Goal: Task Accomplishment & Management: Manage account settings

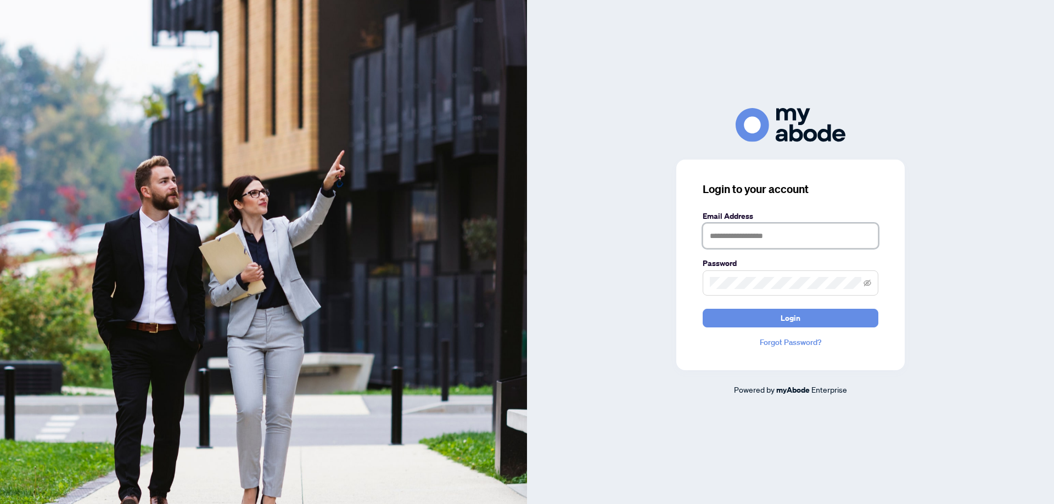
drag, startPoint x: 748, startPoint y: 236, endPoint x: 779, endPoint y: 228, distance: 32.2
click at [748, 236] on input "text" at bounding box center [791, 235] width 176 height 25
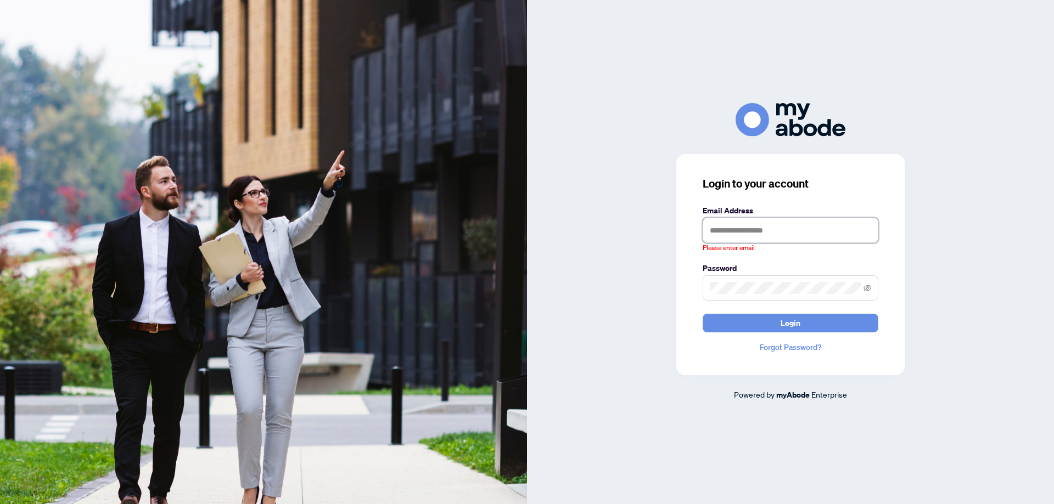
type input "**********"
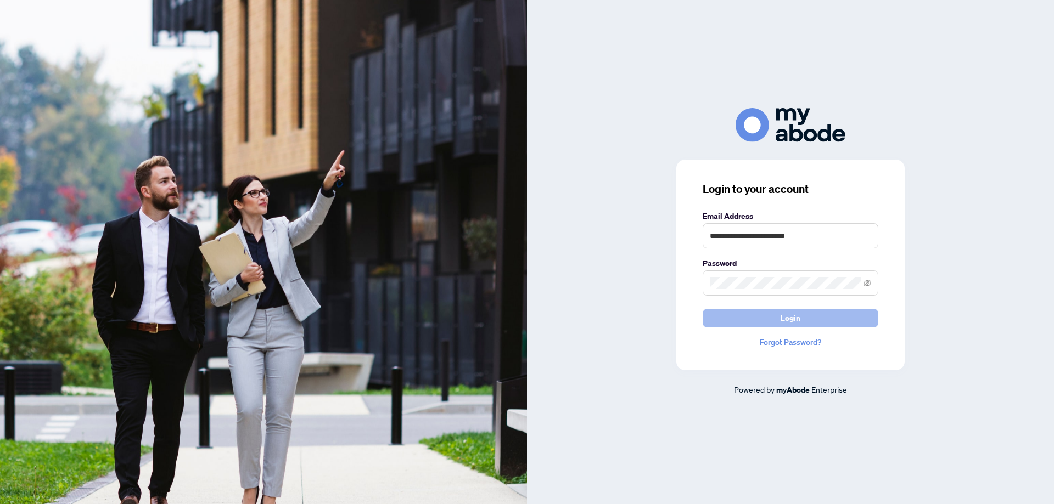
click at [721, 311] on button "Login" at bounding box center [791, 318] width 176 height 19
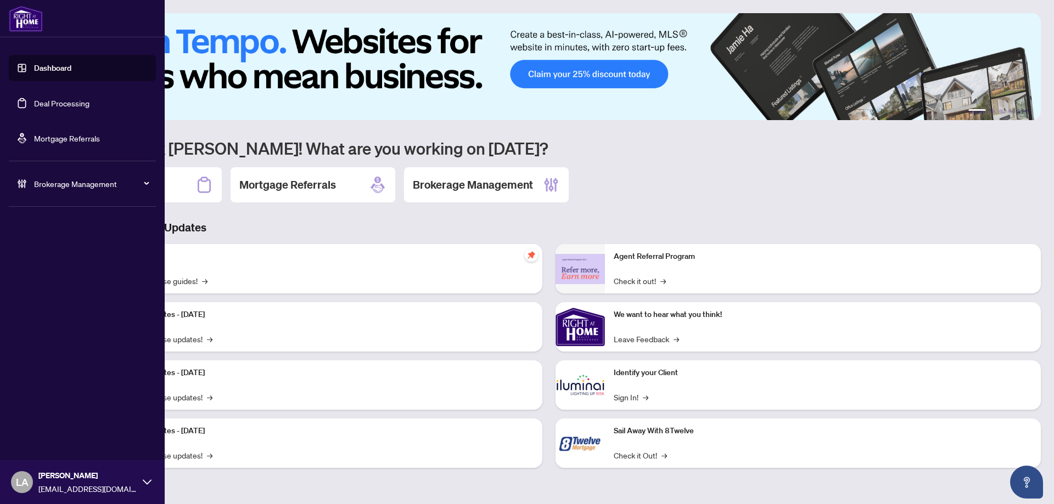
click at [60, 107] on link "Deal Processing" at bounding box center [61, 103] width 55 height 10
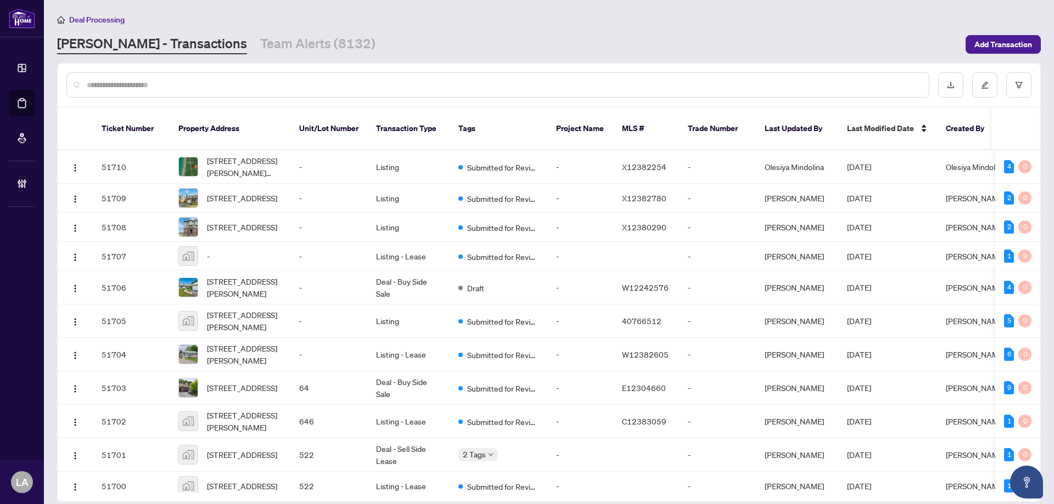
click at [171, 87] on input "text" at bounding box center [503, 85] width 833 height 12
paste input "**********"
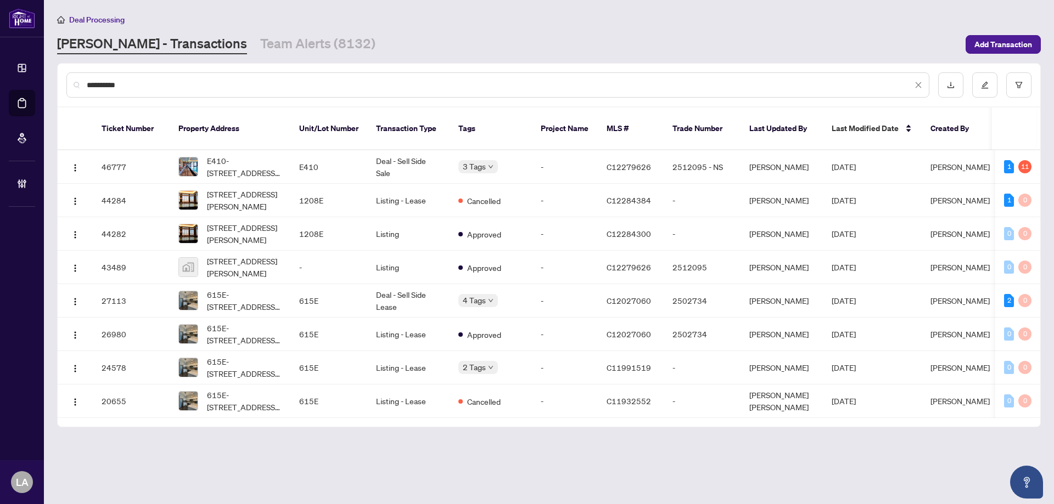
type input "**********"
click at [311, 251] on td "-" at bounding box center [328, 267] width 77 height 33
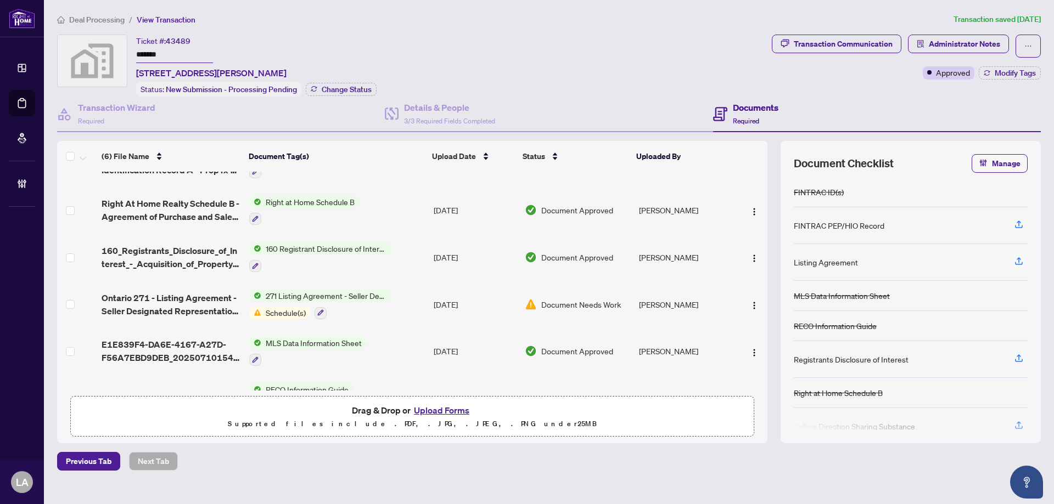
scroll to position [66, 0]
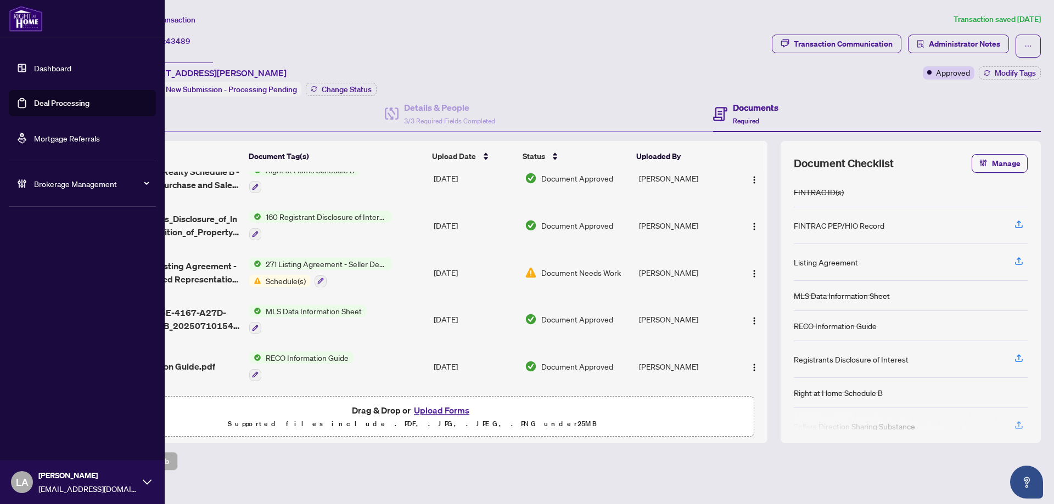
click at [89, 104] on link "Deal Processing" at bounding box center [61, 103] width 55 height 10
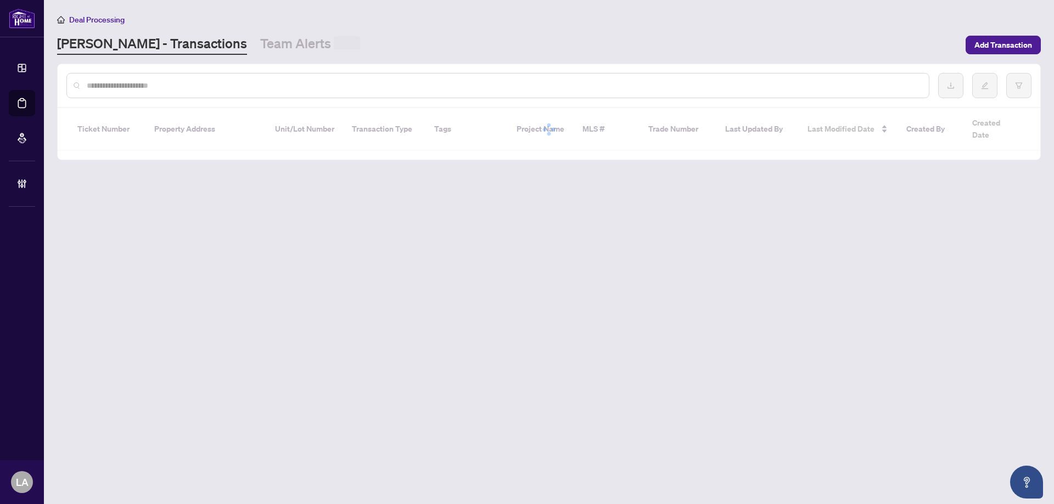
click at [199, 87] on input "text" at bounding box center [503, 86] width 833 height 12
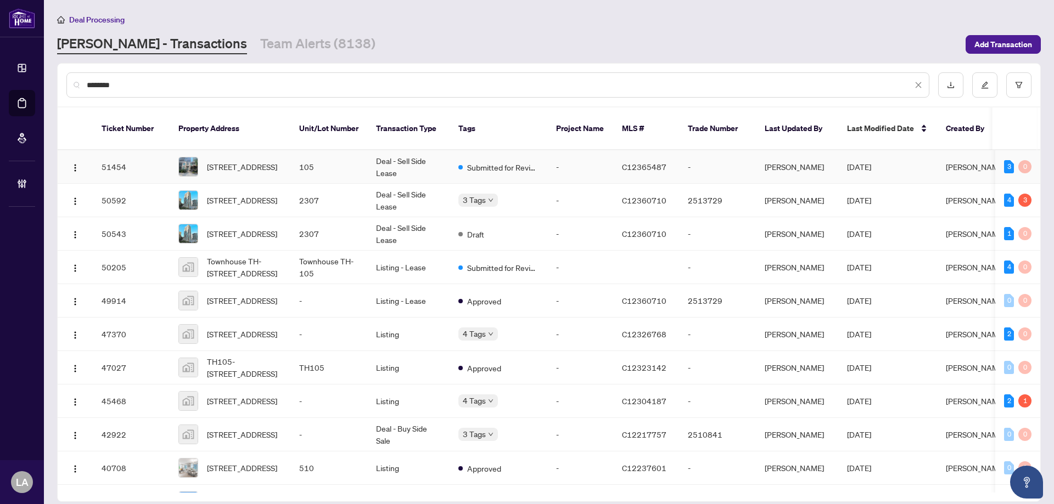
type input "********"
click at [356, 150] on td "105" at bounding box center [328, 166] width 77 height 33
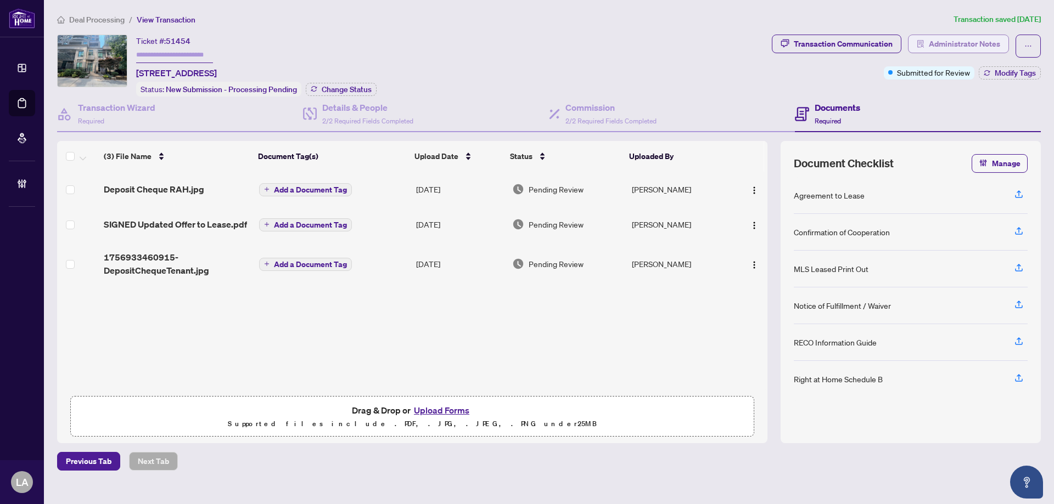
click at [943, 50] on span "Administrator Notes" at bounding box center [964, 44] width 71 height 18
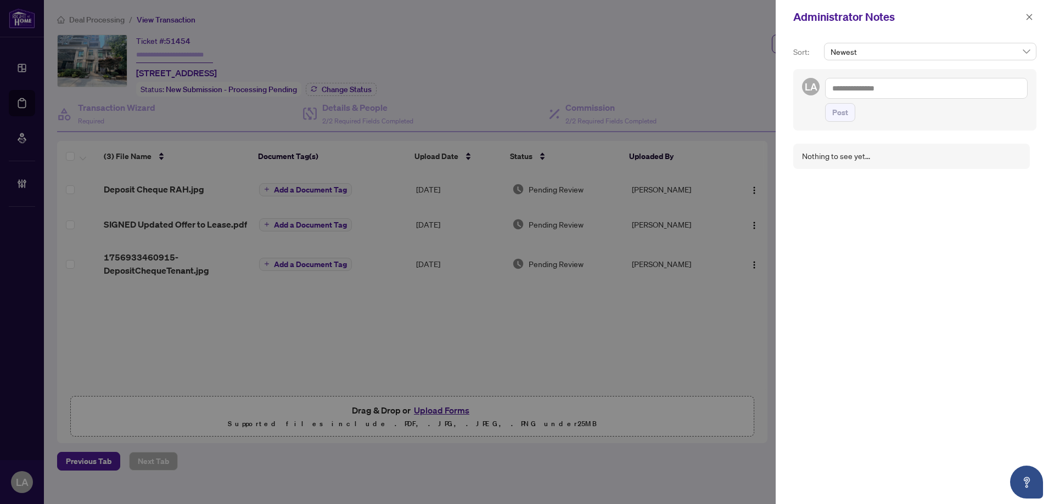
click at [944, 91] on textarea at bounding box center [926, 88] width 203 height 21
click at [891, 96] on span "[PERSON_NAME] Accounting" at bounding box center [926, 96] width 99 height 10
type textarea "**********"
click at [842, 123] on span "Post" at bounding box center [840, 124] width 16 height 18
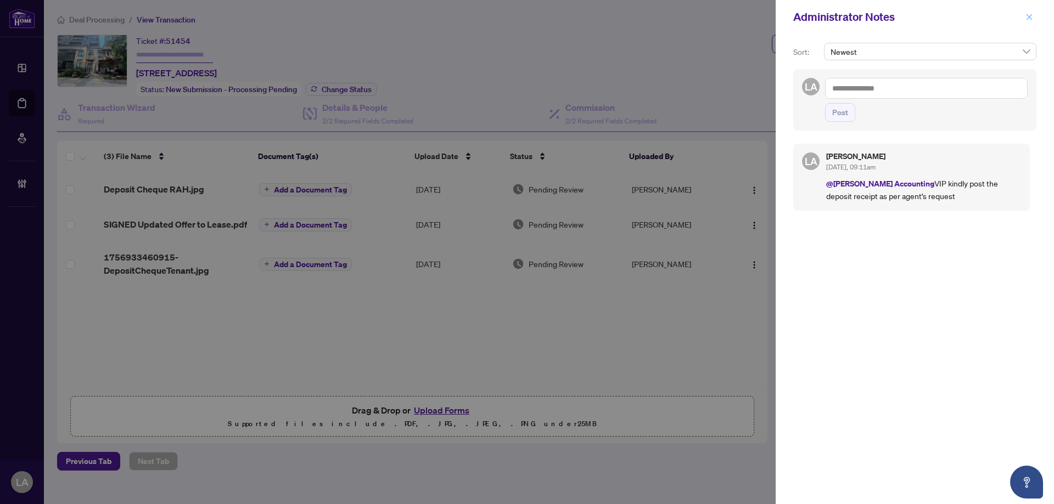
click at [1030, 17] on icon "close" at bounding box center [1029, 17] width 6 height 6
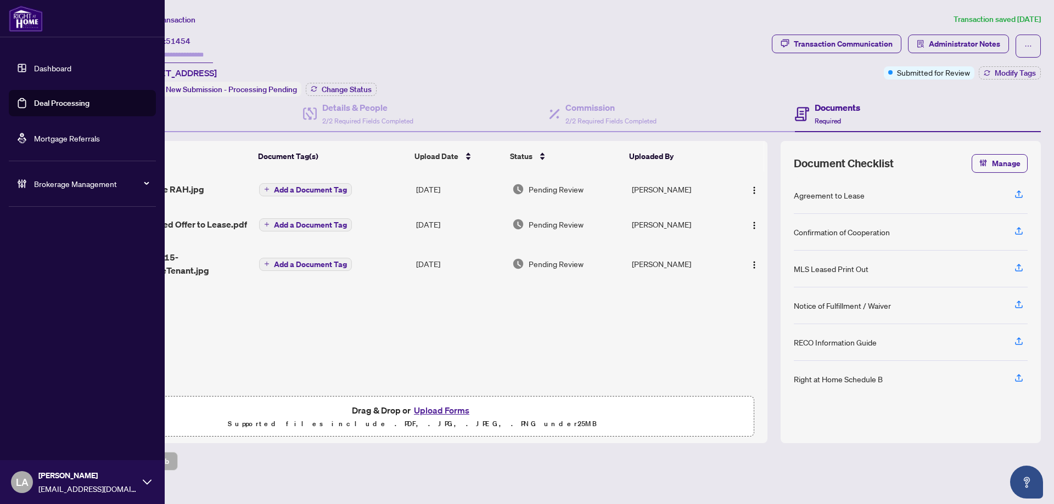
drag, startPoint x: 95, startPoint y: 105, endPoint x: 99, endPoint y: 111, distance: 6.7
click at [89, 105] on link "Deal Processing" at bounding box center [61, 103] width 55 height 10
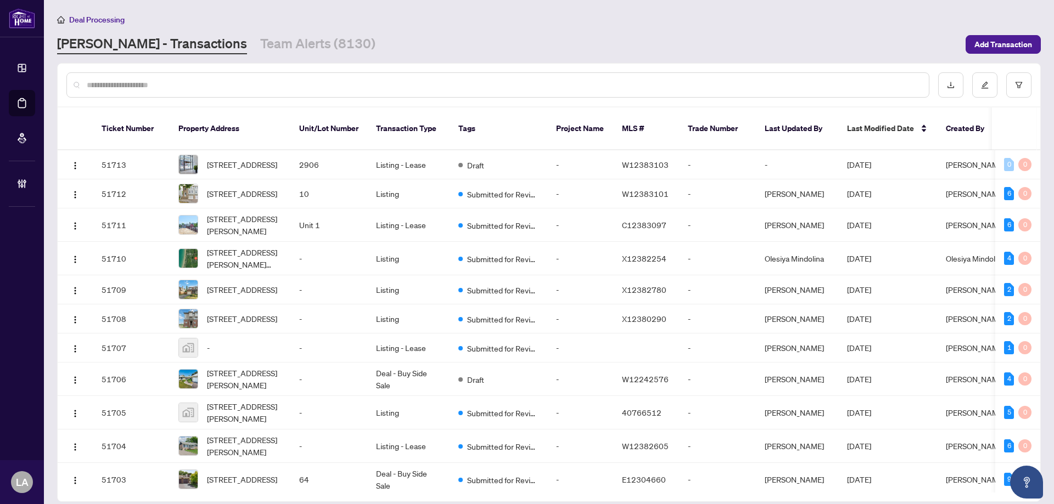
click at [186, 82] on input "text" at bounding box center [503, 85] width 833 height 12
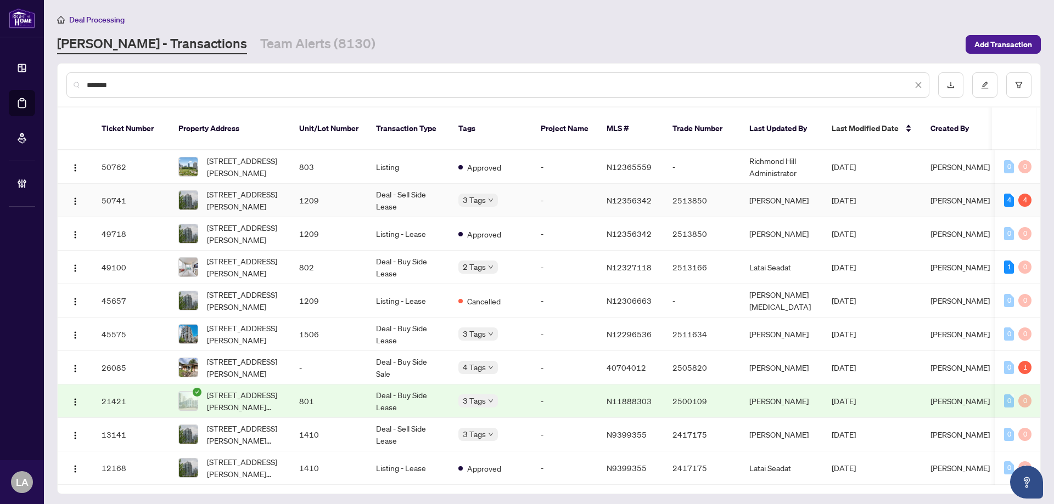
type input "*******"
click at [296, 200] on td "1209" at bounding box center [328, 200] width 77 height 33
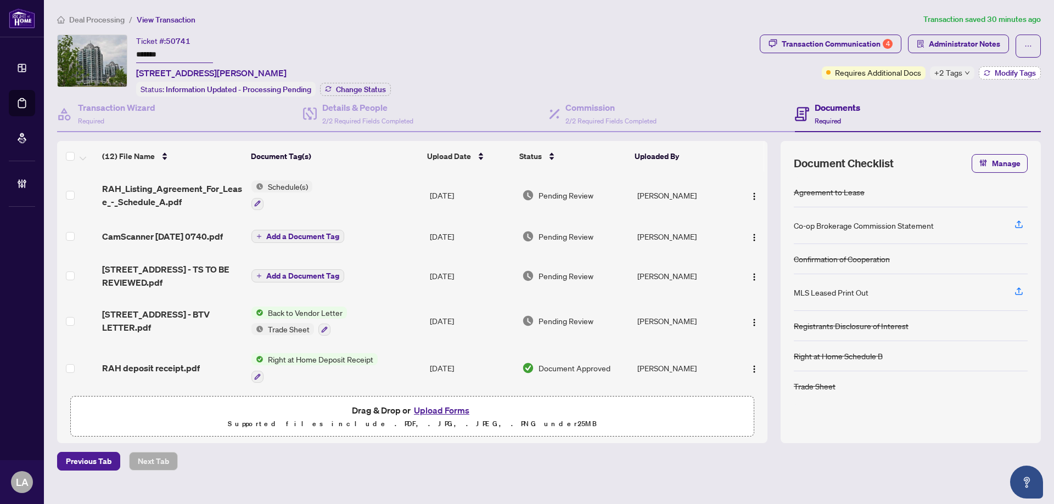
click at [1011, 74] on span "Modify Tags" at bounding box center [1015, 73] width 41 height 8
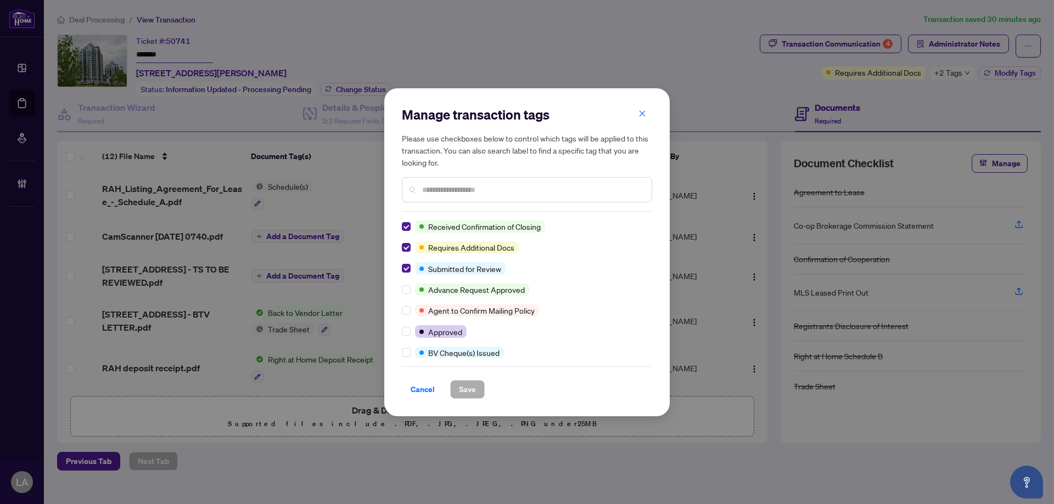
click at [629, 112] on h2 "Manage transaction tags" at bounding box center [527, 115] width 250 height 18
click at [643, 108] on button "button" at bounding box center [642, 114] width 22 height 19
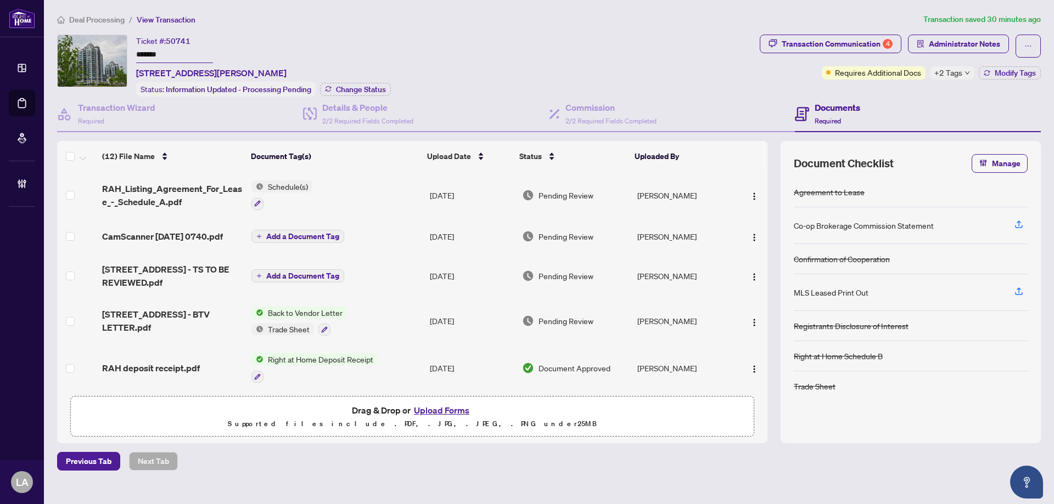
click at [193, 60] on input "*******" at bounding box center [174, 55] width 77 height 16
drag, startPoint x: 1011, startPoint y: 76, endPoint x: 988, endPoint y: 80, distance: 22.9
click at [1011, 76] on span "Modify Tags" at bounding box center [1015, 73] width 41 height 8
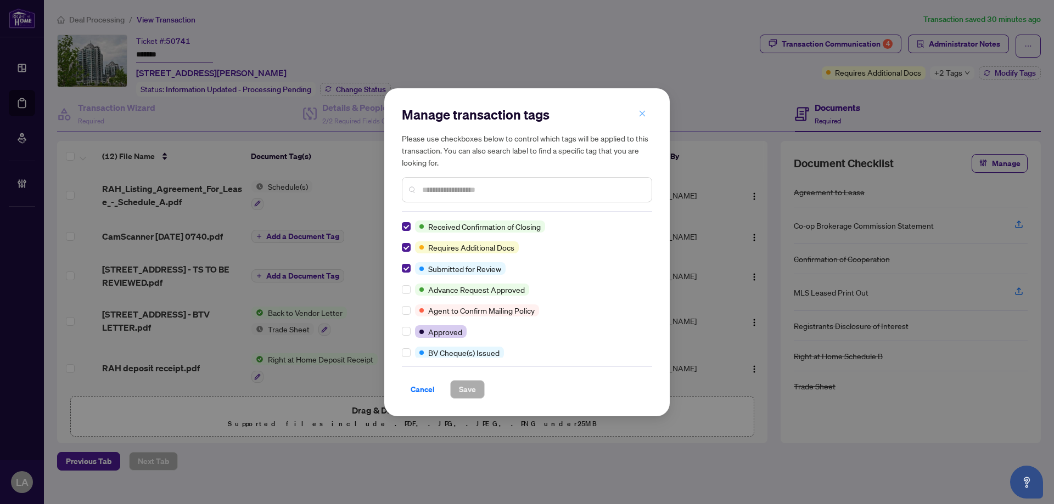
click at [644, 115] on icon "close" at bounding box center [642, 114] width 8 height 8
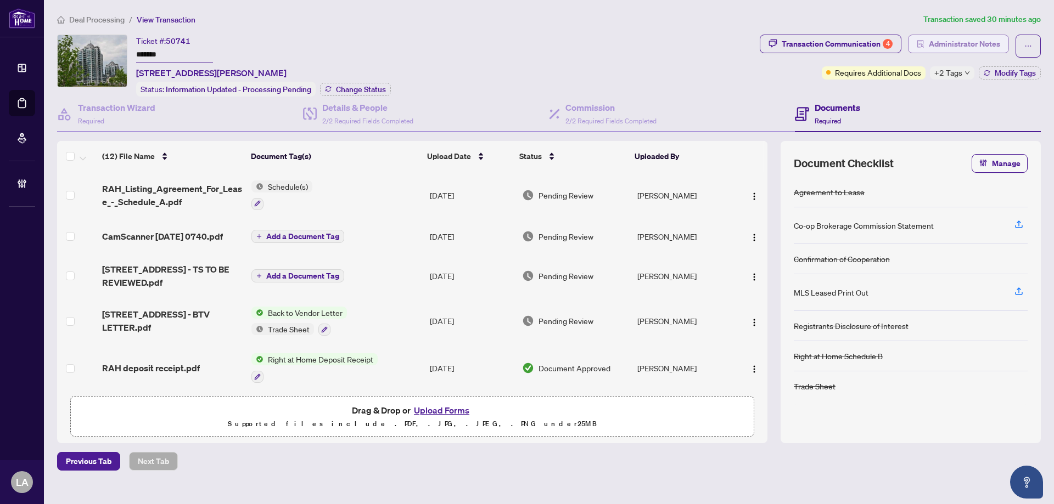
click at [935, 42] on span "Administrator Notes" at bounding box center [964, 44] width 71 height 18
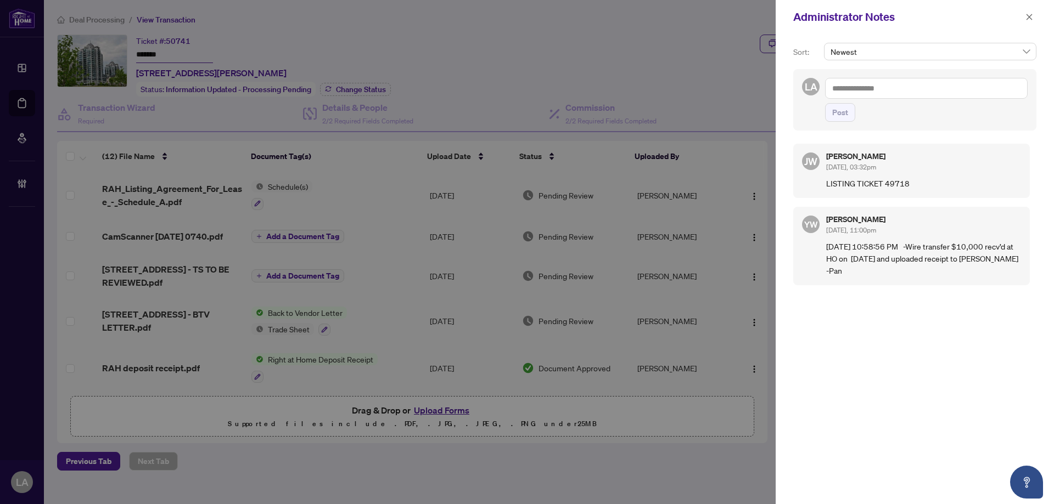
click at [876, 88] on textarea at bounding box center [926, 88] width 203 height 21
click at [936, 97] on b "Accounting" at bounding box center [956, 96] width 40 height 10
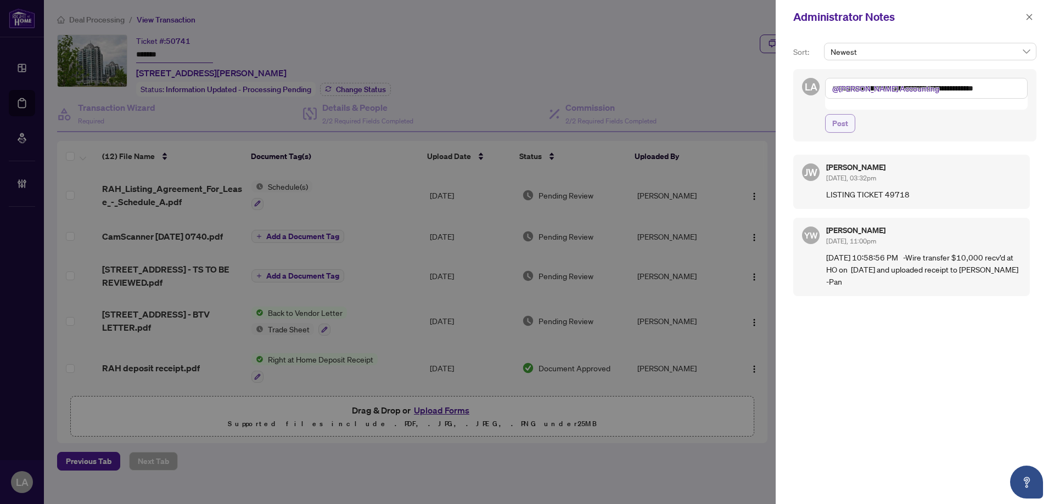
type textarea "**********"
click at [831, 114] on button "Post" at bounding box center [840, 123] width 30 height 19
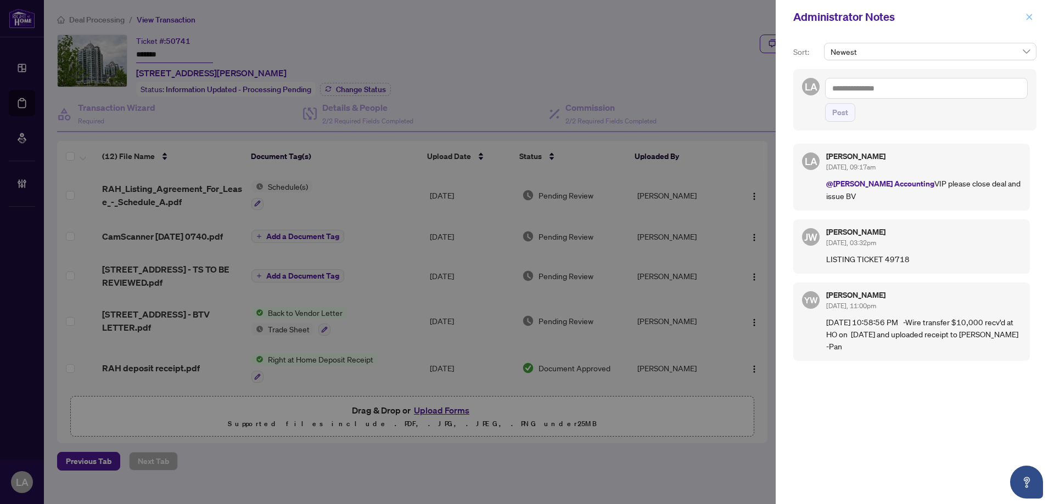
click at [1024, 19] on button "button" at bounding box center [1029, 16] width 14 height 13
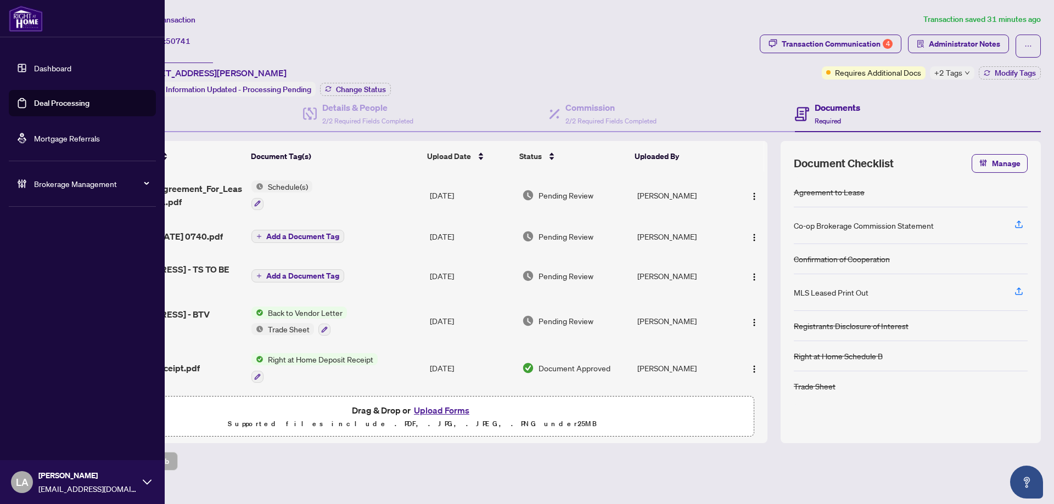
click at [34, 107] on link "Deal Processing" at bounding box center [61, 103] width 55 height 10
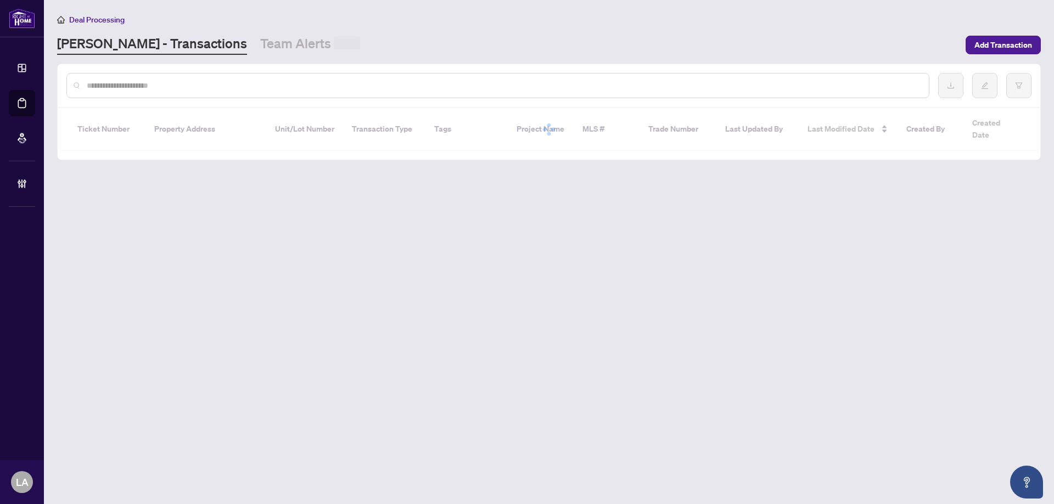
click at [177, 89] on input "text" at bounding box center [503, 86] width 833 height 12
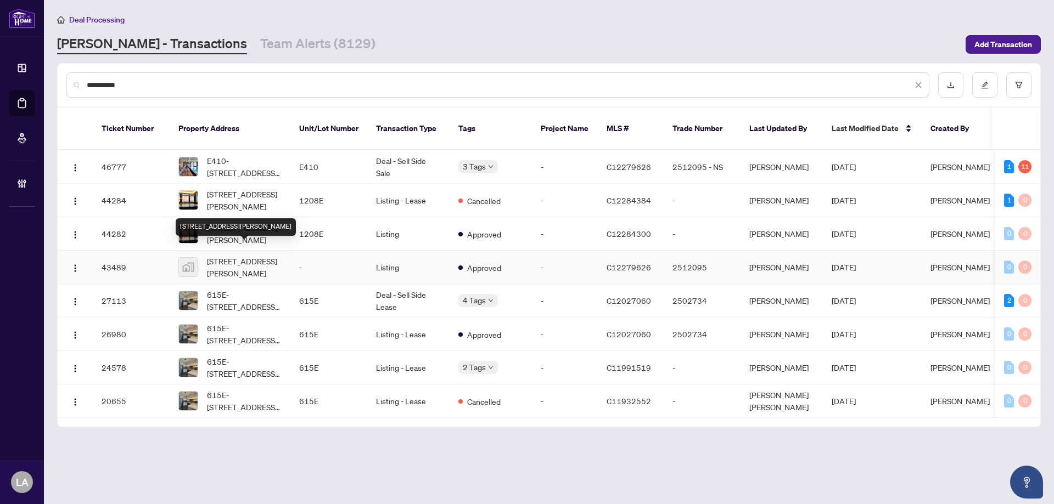
type input "**********"
click at [270, 258] on span "[STREET_ADDRESS][PERSON_NAME]" at bounding box center [244, 267] width 75 height 24
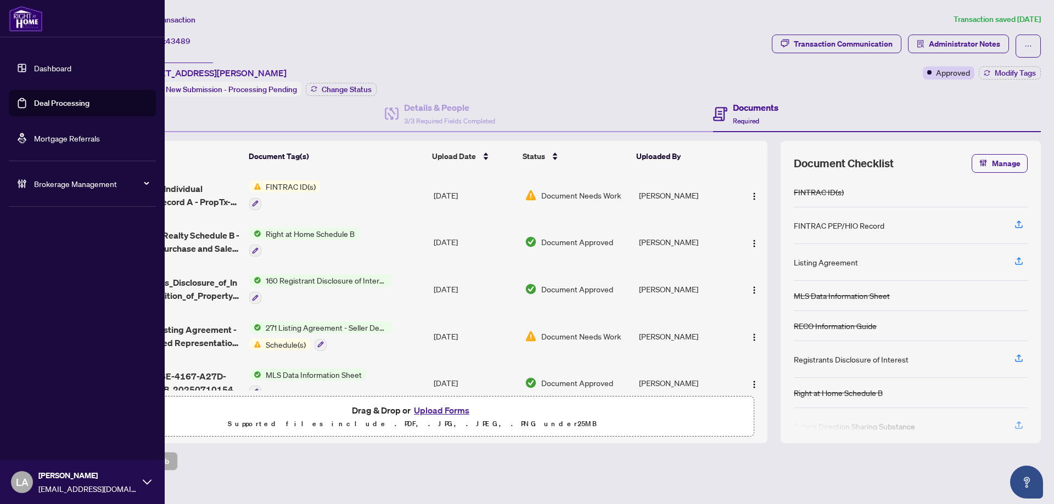
click at [34, 100] on link "Deal Processing" at bounding box center [61, 103] width 55 height 10
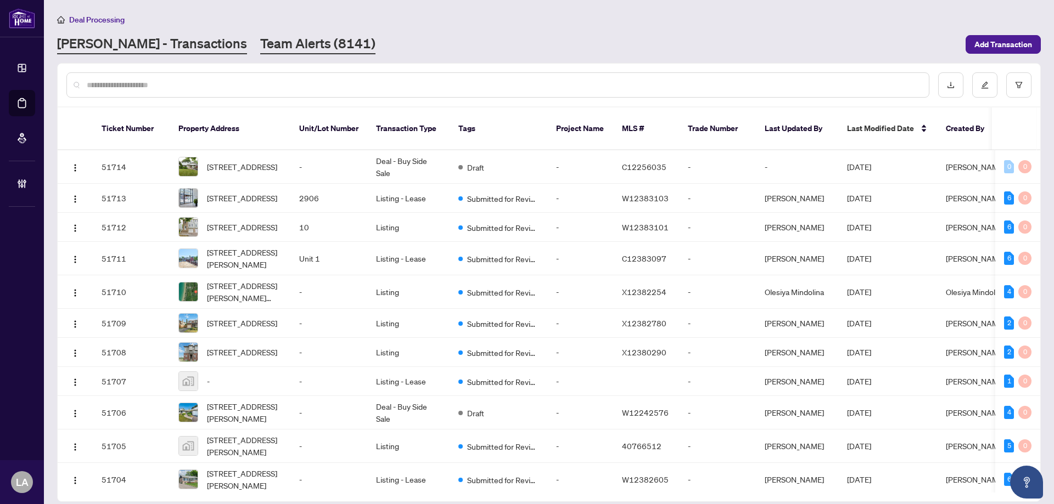
click at [287, 41] on link "Team Alerts (8141)" at bounding box center [317, 45] width 115 height 20
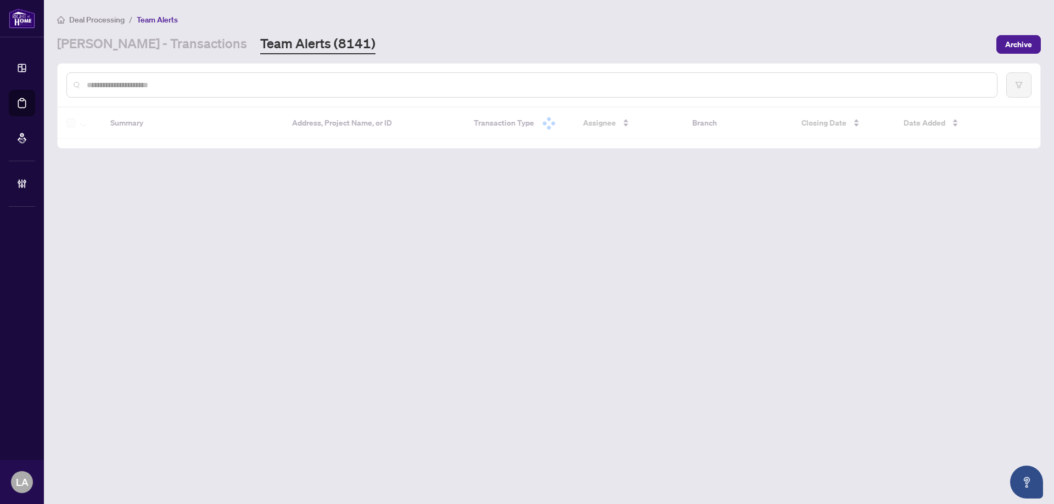
click at [192, 91] on div at bounding box center [531, 84] width 931 height 25
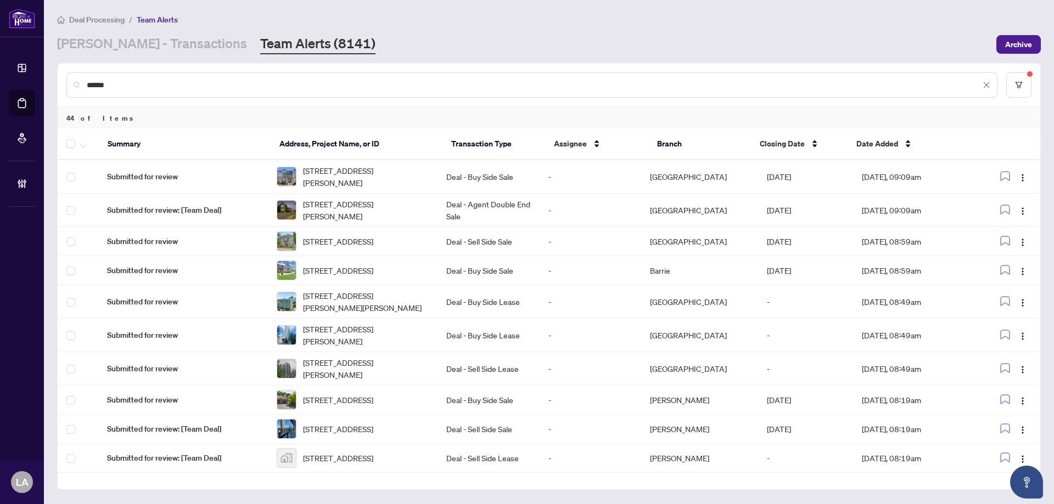
type input "******"
click at [83, 144] on icon "button" at bounding box center [83, 146] width 7 height 4
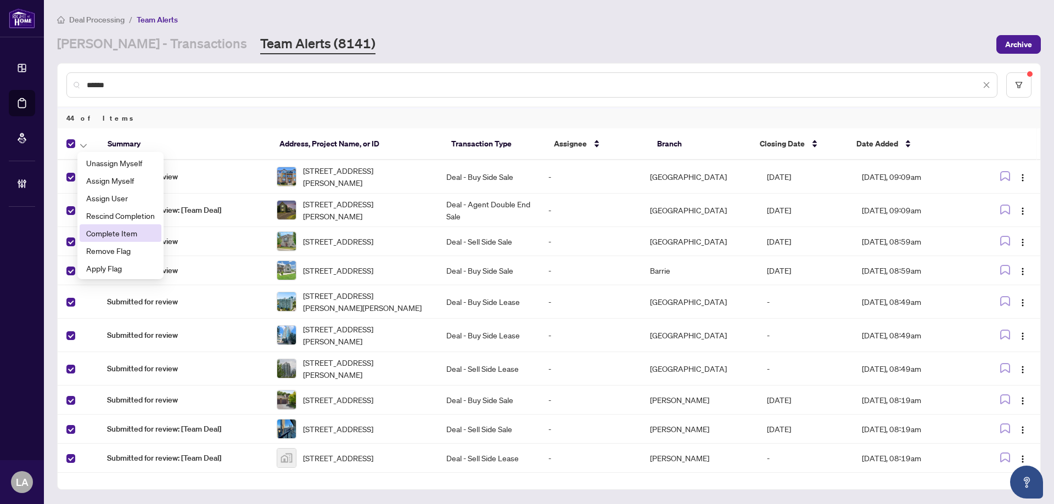
click at [115, 232] on span "Complete Item" at bounding box center [120, 233] width 69 height 12
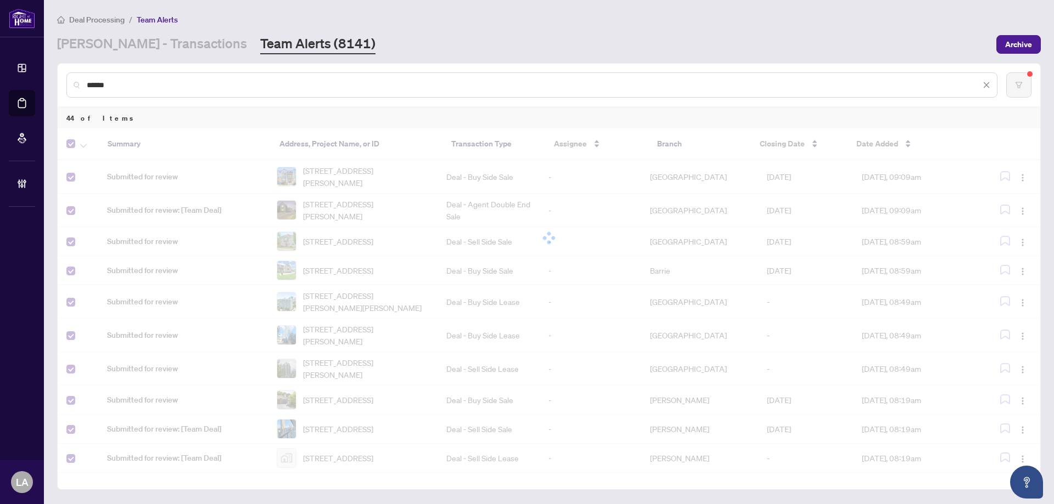
click at [69, 142] on div at bounding box center [549, 238] width 983 height 220
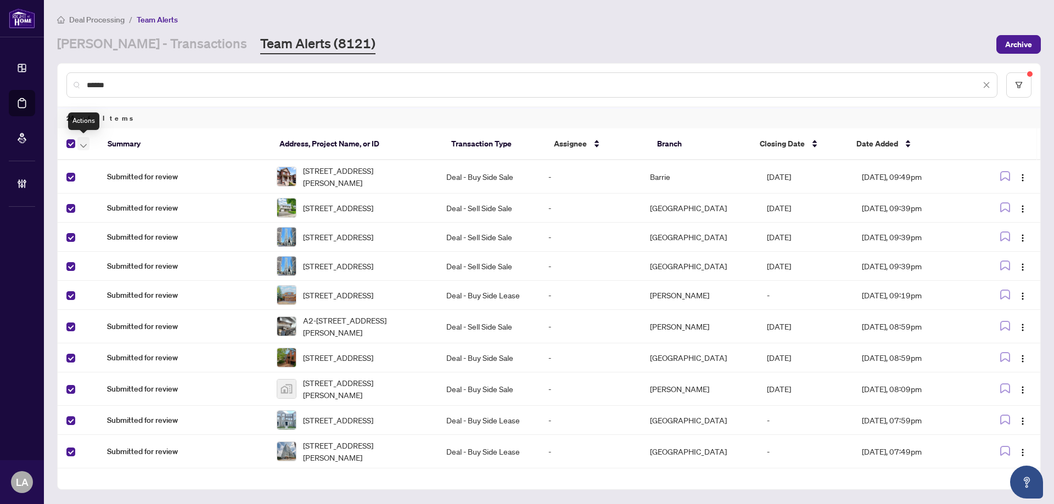
click at [83, 144] on icon "button" at bounding box center [83, 146] width 7 height 4
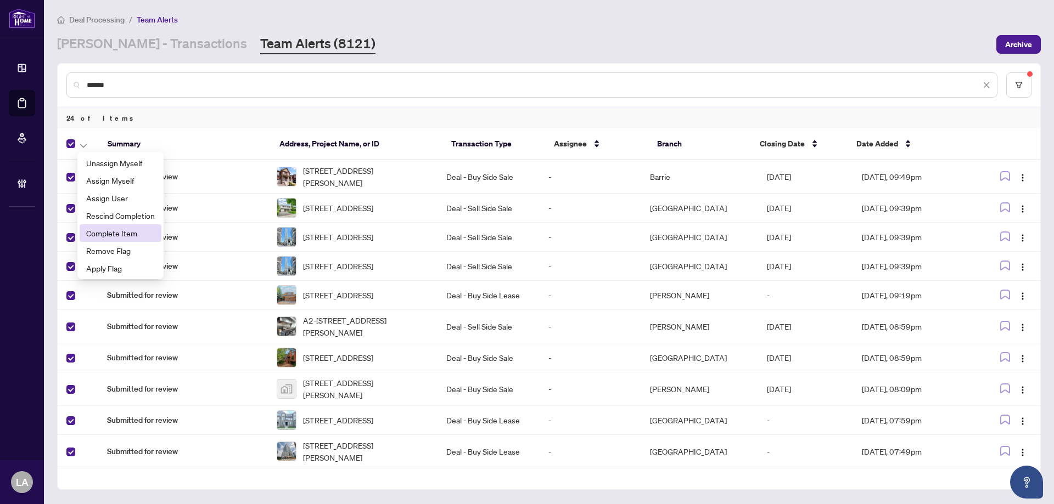
click at [110, 235] on span "Complete Item" at bounding box center [120, 233] width 69 height 12
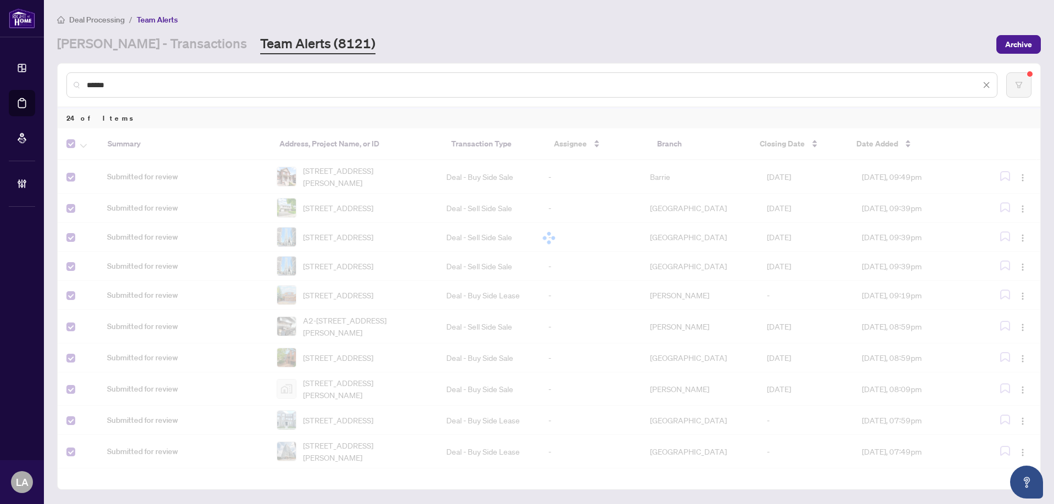
drag, startPoint x: 150, startPoint y: 76, endPoint x: 75, endPoint y: 73, distance: 74.7
click at [75, 73] on div "******" at bounding box center [531, 84] width 931 height 25
click at [103, 82] on input "******" at bounding box center [534, 85] width 894 height 12
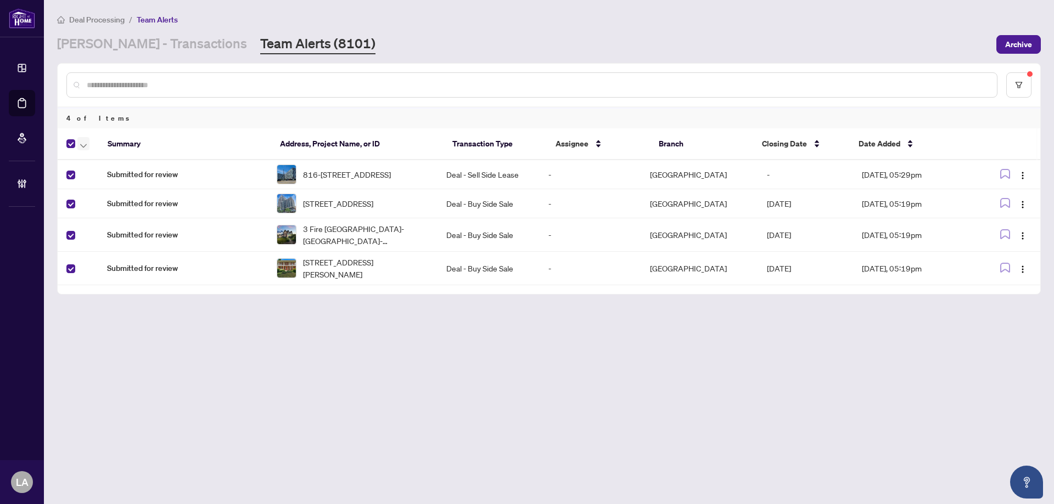
click at [82, 144] on icon "button" at bounding box center [83, 146] width 7 height 4
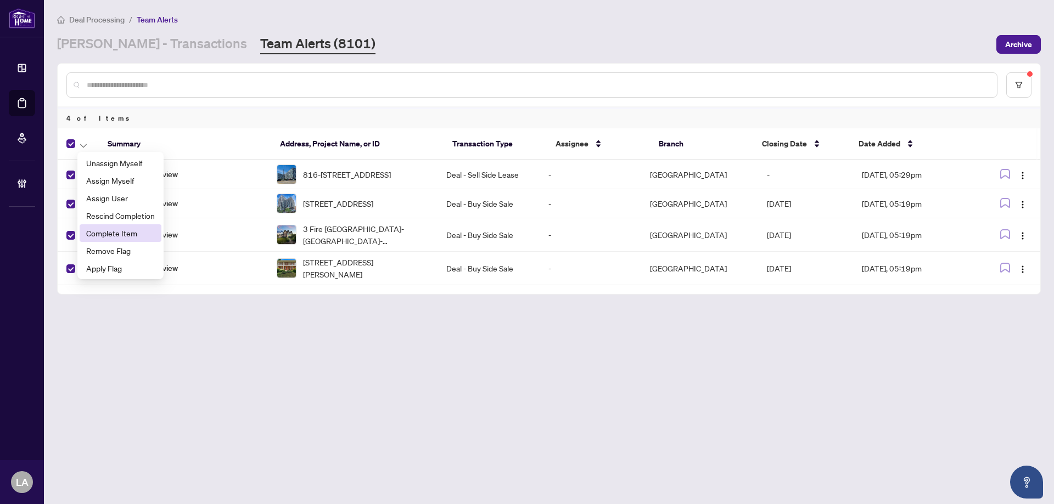
click at [115, 233] on span "Complete Item" at bounding box center [120, 233] width 69 height 12
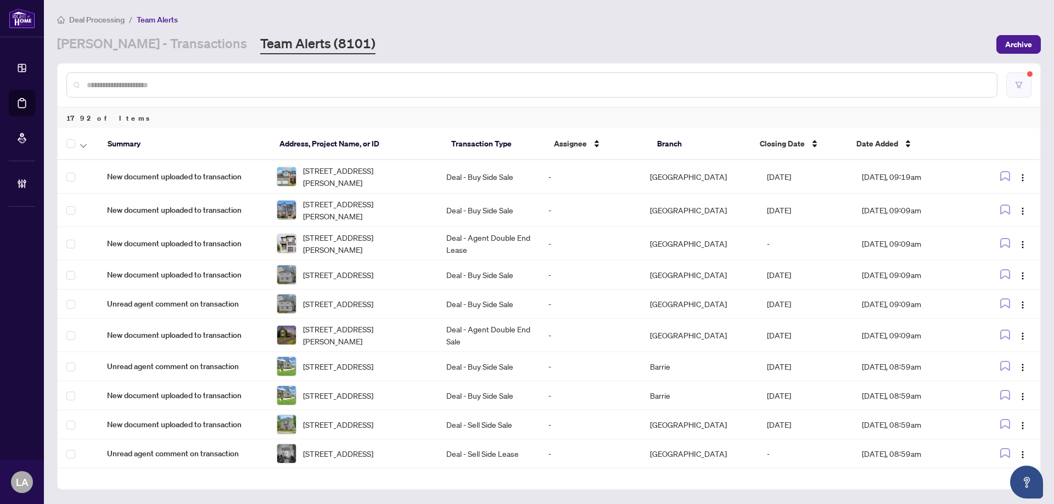
click at [1018, 85] on icon "filter" at bounding box center [1019, 85] width 8 height 8
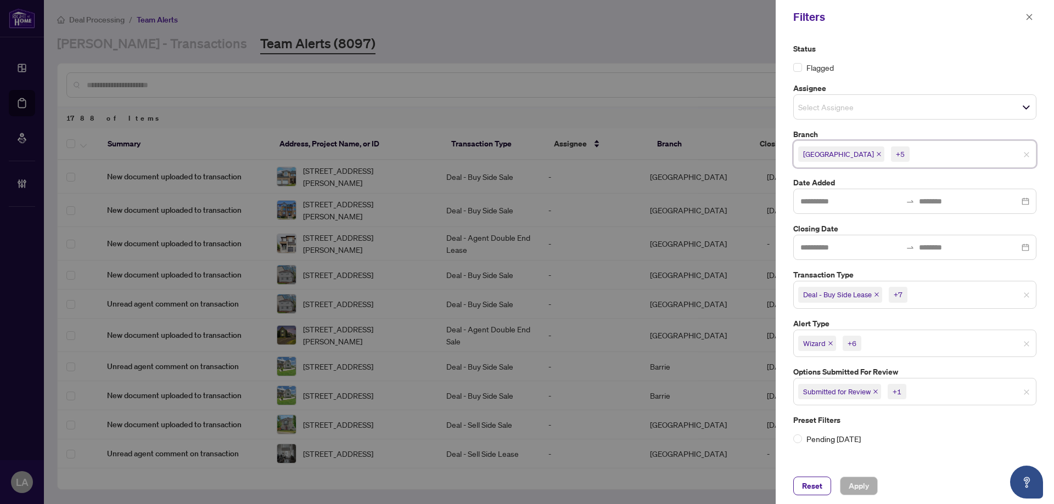
click at [916, 156] on input "search" at bounding box center [950, 154] width 77 height 13
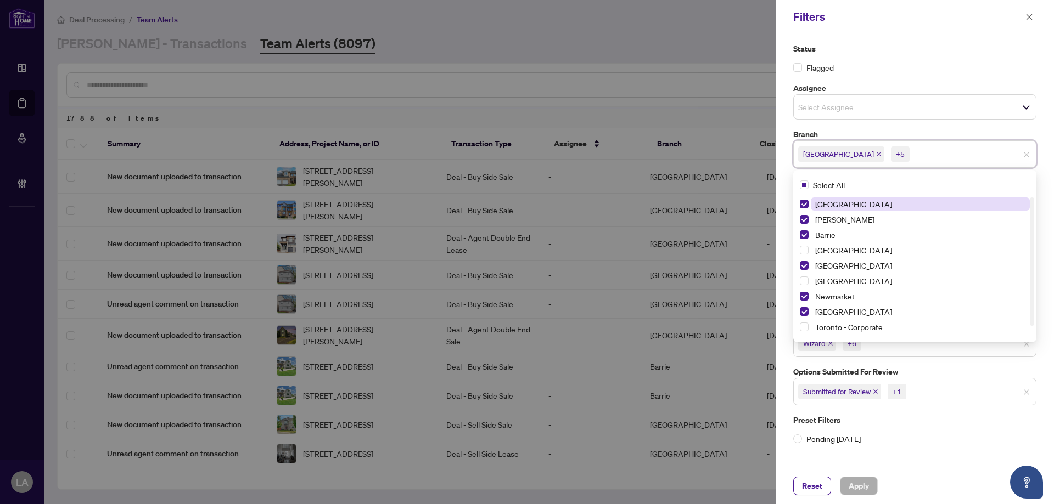
click at [838, 203] on span "[GEOGRAPHIC_DATA]" at bounding box center [853, 204] width 77 height 10
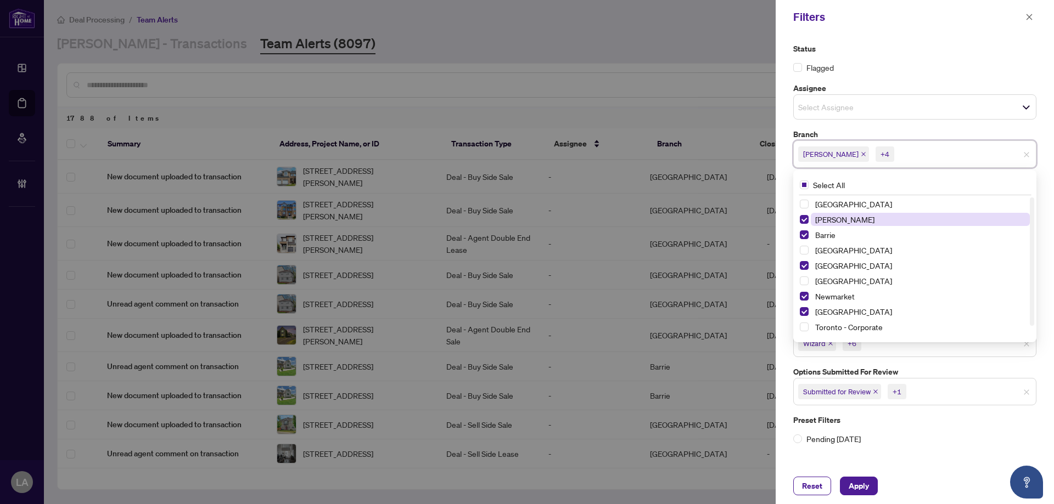
click at [826, 222] on span "[PERSON_NAME]" at bounding box center [844, 220] width 59 height 10
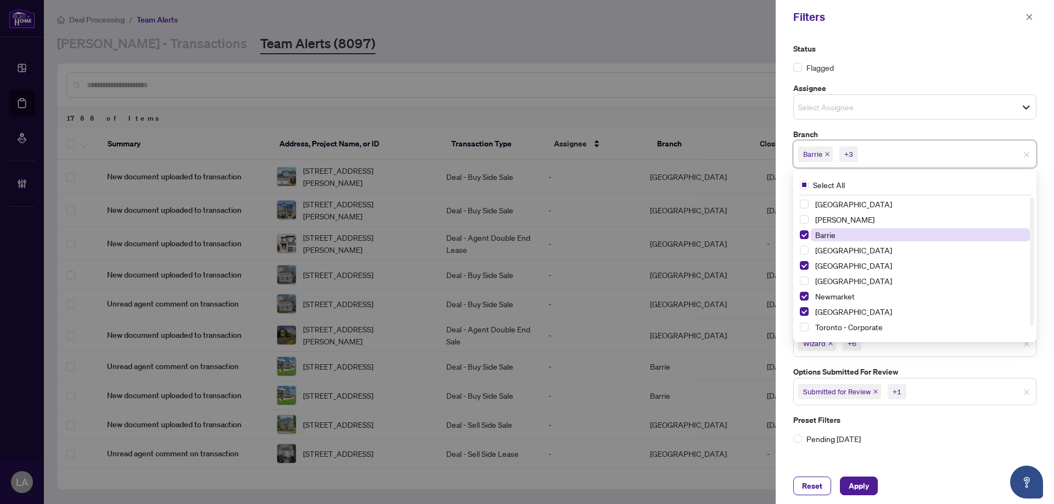
click at [821, 236] on span "Barrie" at bounding box center [825, 235] width 20 height 10
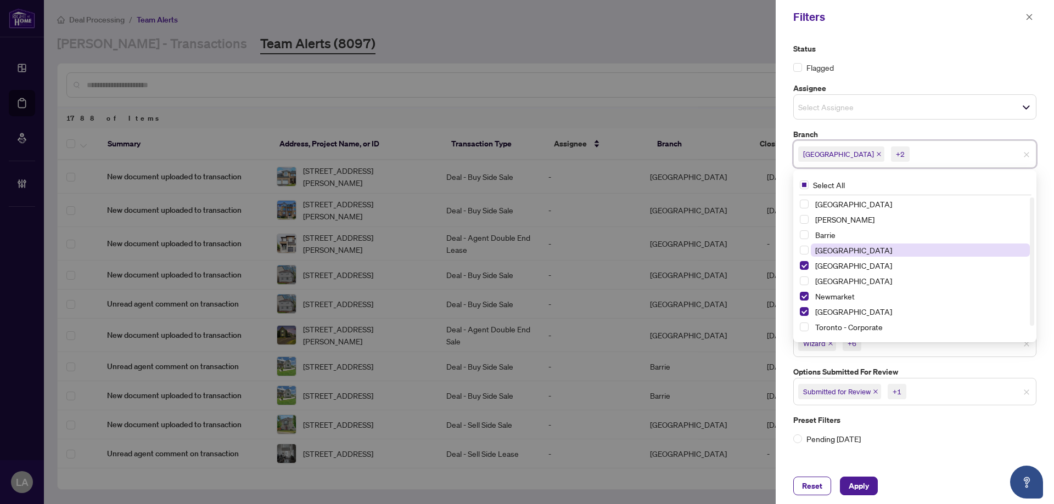
click at [825, 254] on span "[GEOGRAPHIC_DATA]" at bounding box center [853, 250] width 77 height 10
click at [825, 266] on span "[GEOGRAPHIC_DATA]" at bounding box center [853, 266] width 77 height 10
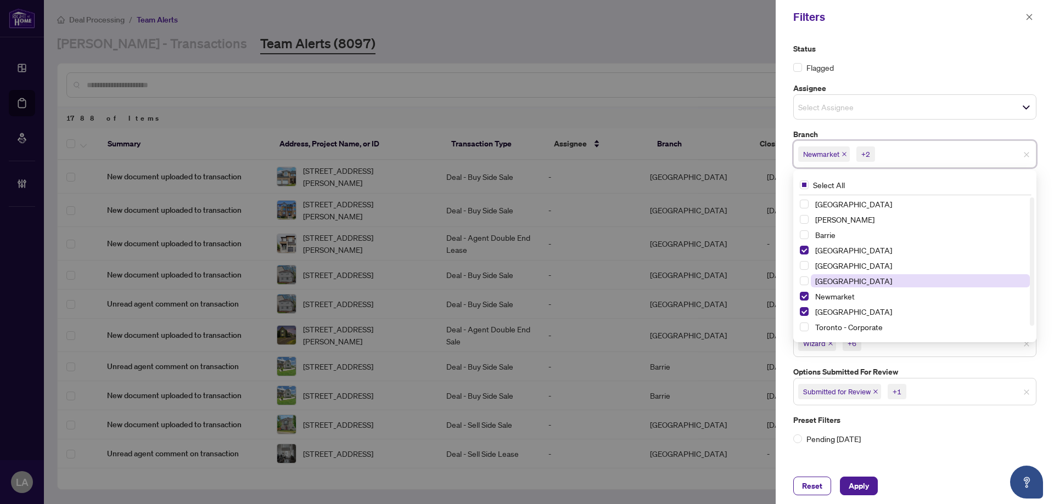
click at [829, 280] on span "[GEOGRAPHIC_DATA]" at bounding box center [853, 281] width 77 height 10
click at [829, 297] on span "Newmarket" at bounding box center [835, 296] width 40 height 10
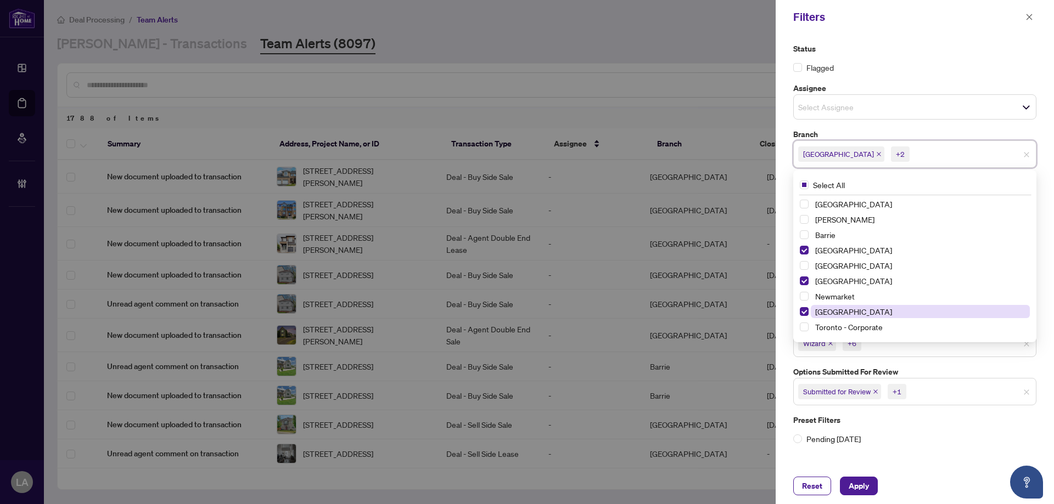
click at [827, 313] on span "[GEOGRAPHIC_DATA]" at bounding box center [853, 312] width 77 height 10
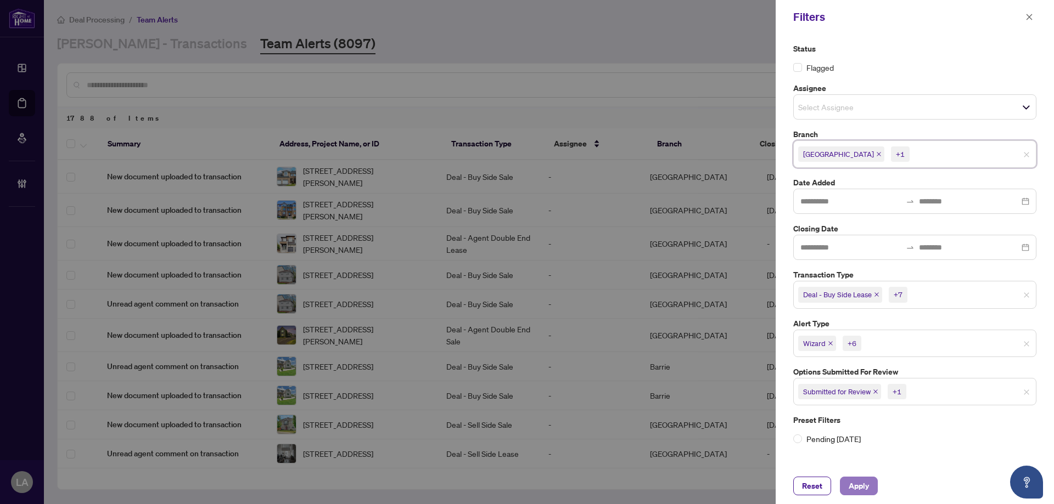
click at [854, 492] on span "Apply" at bounding box center [859, 487] width 20 height 18
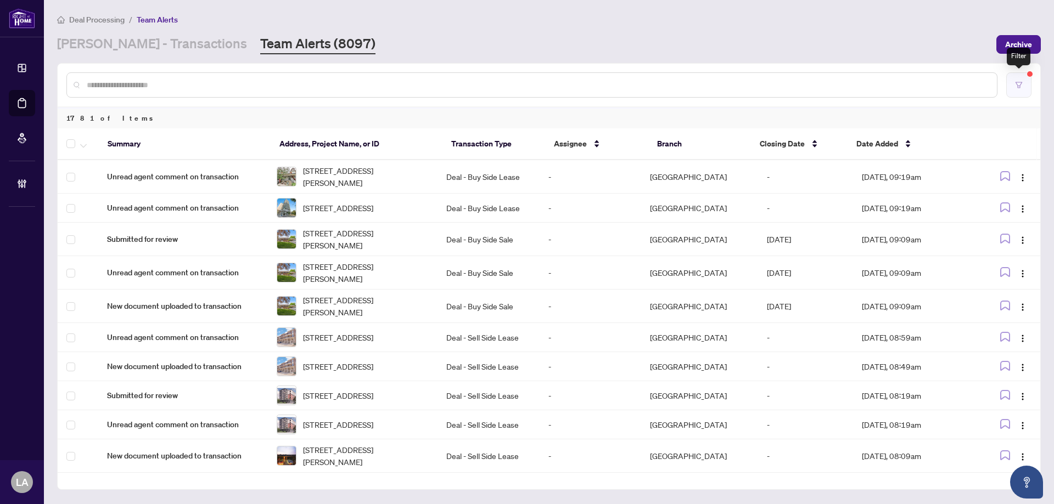
click at [1021, 86] on icon "filter" at bounding box center [1019, 85] width 8 height 8
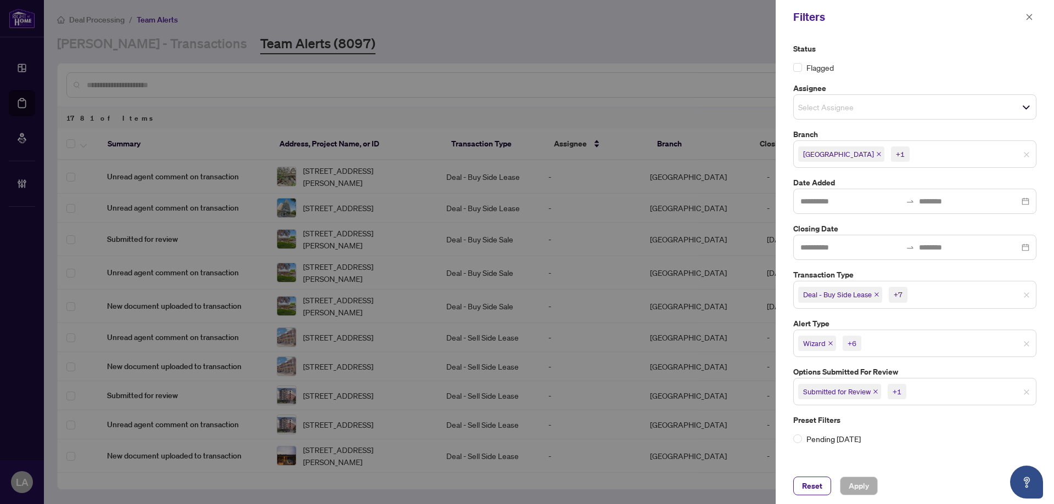
click at [912, 152] on input "search" at bounding box center [950, 154] width 77 height 13
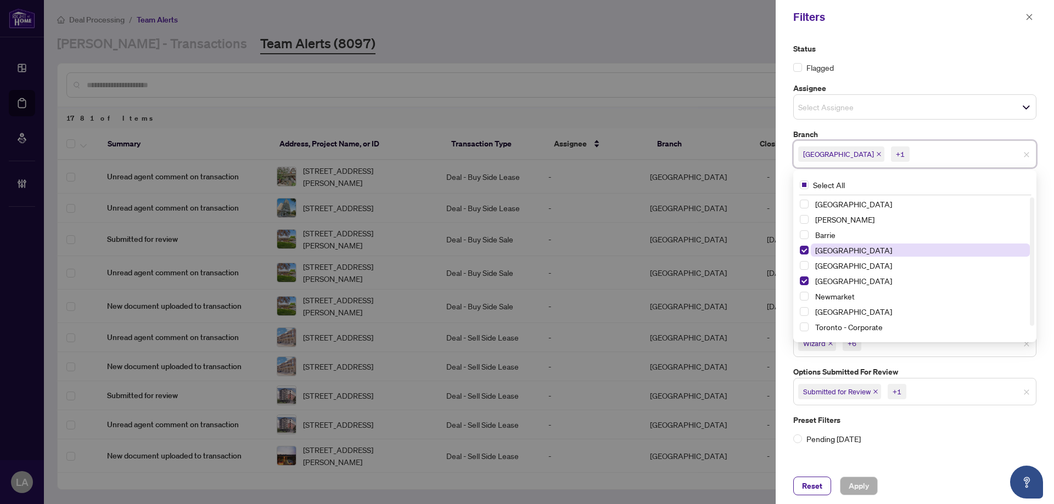
click at [831, 256] on span "[GEOGRAPHIC_DATA]" at bounding box center [920, 250] width 219 height 13
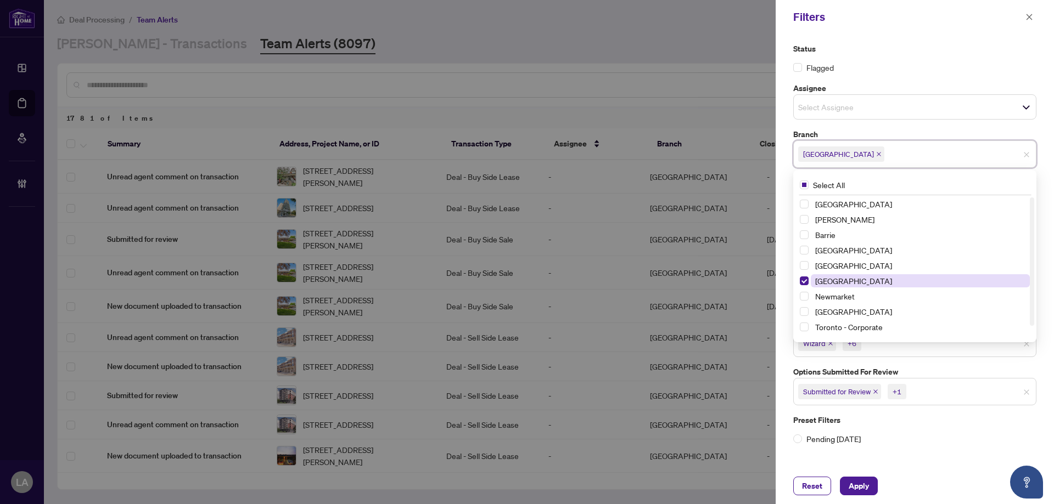
click at [827, 277] on span "[GEOGRAPHIC_DATA]" at bounding box center [853, 281] width 77 height 10
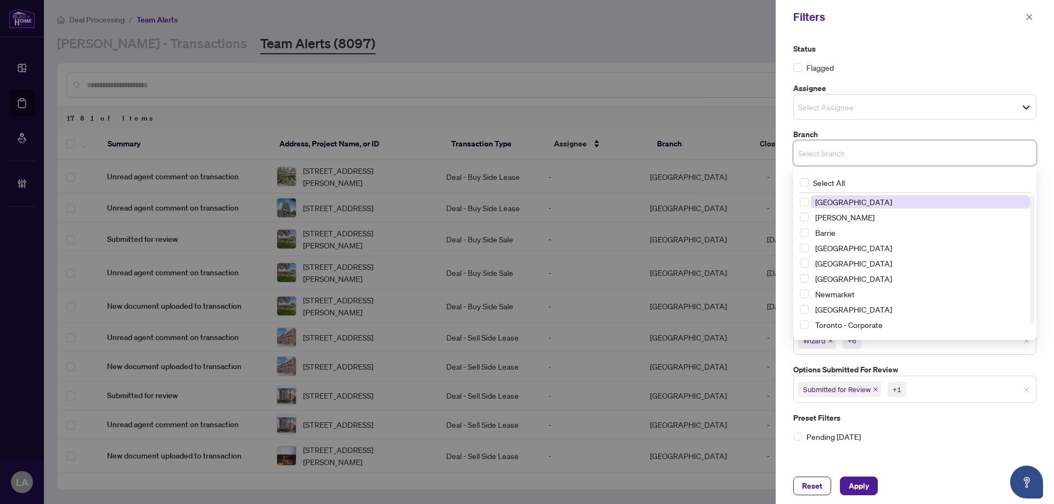
click at [828, 205] on span "[GEOGRAPHIC_DATA]" at bounding box center [853, 202] width 77 height 10
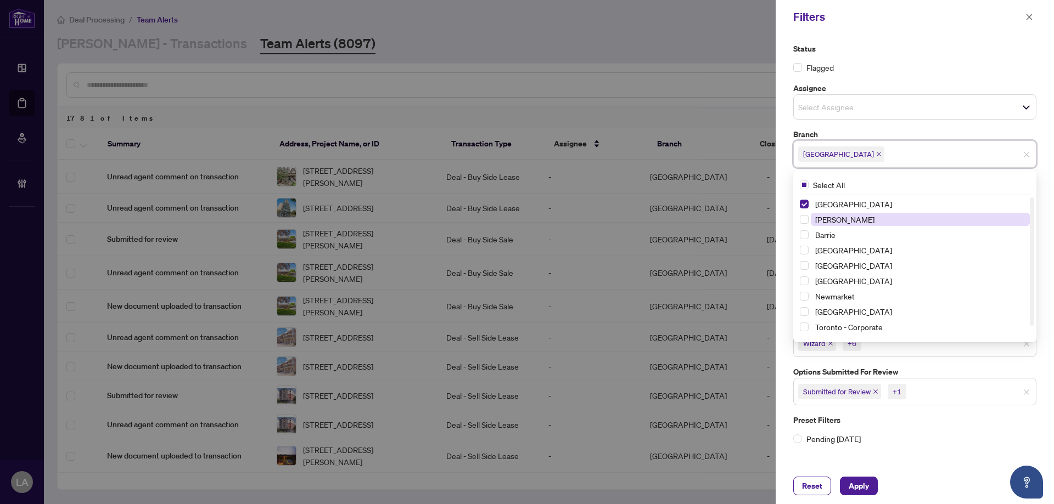
click at [828, 221] on span "[PERSON_NAME]" at bounding box center [844, 220] width 59 height 10
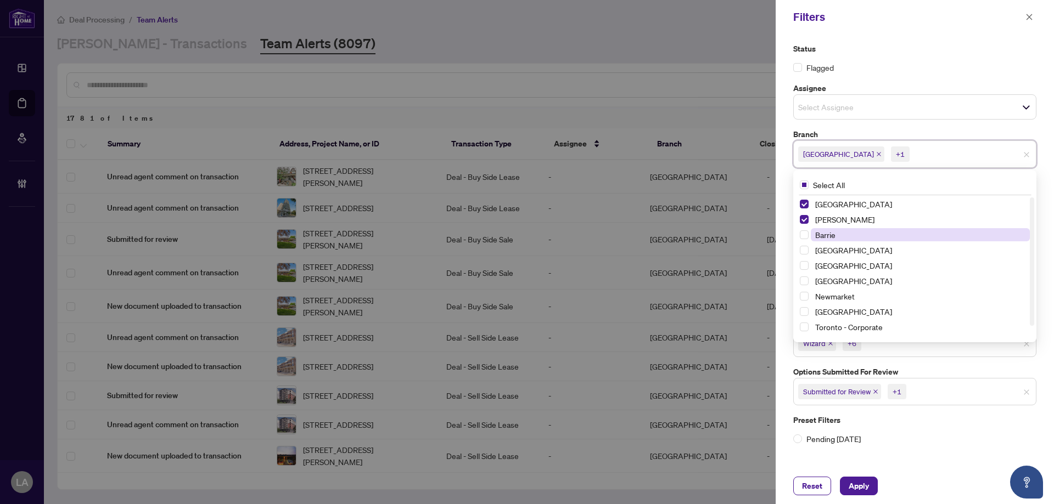
click at [828, 234] on span "Barrie" at bounding box center [825, 235] width 20 height 10
click at [827, 265] on span "[GEOGRAPHIC_DATA]" at bounding box center [853, 266] width 77 height 10
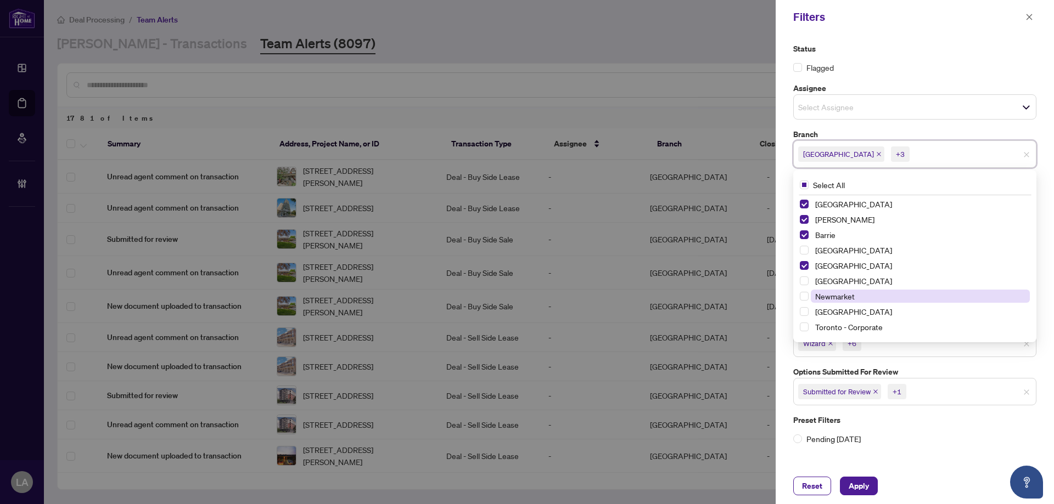
click at [833, 299] on span "Newmarket" at bounding box center [835, 296] width 40 height 10
click at [831, 316] on span "[GEOGRAPHIC_DATA]" at bounding box center [853, 312] width 77 height 10
click at [850, 478] on span "Apply" at bounding box center [859, 487] width 20 height 18
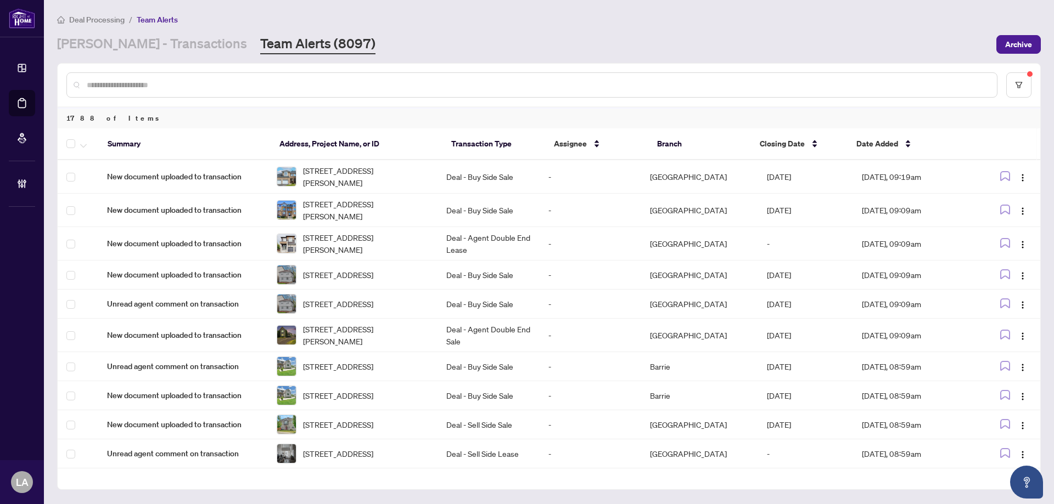
click at [119, 52] on link "[PERSON_NAME] - Transactions" at bounding box center [152, 45] width 190 height 20
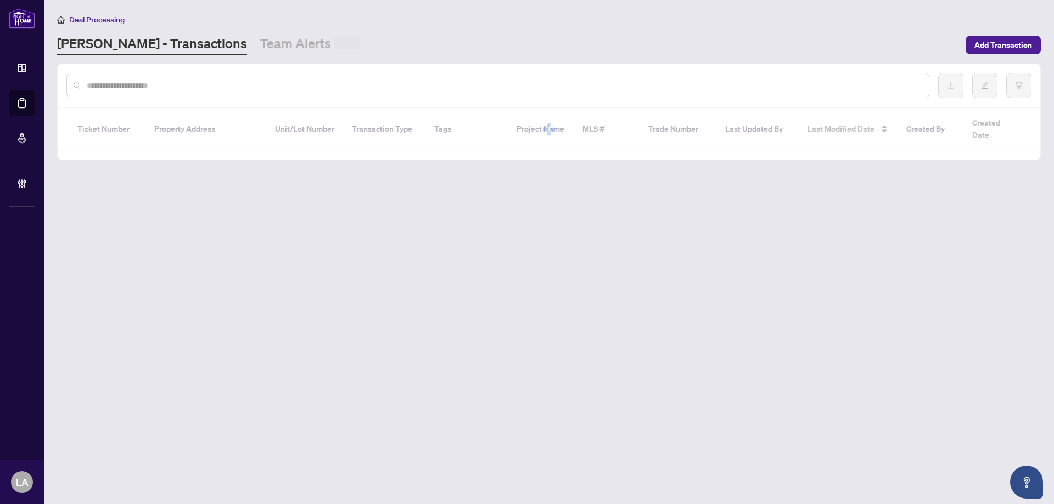
click at [137, 96] on div at bounding box center [497, 85] width 863 height 25
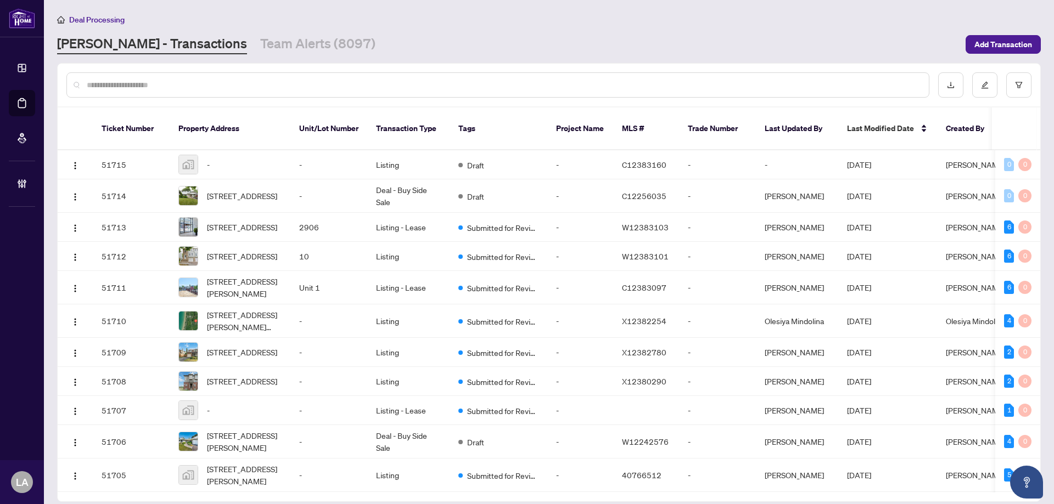
click at [176, 80] on input "text" at bounding box center [503, 85] width 833 height 12
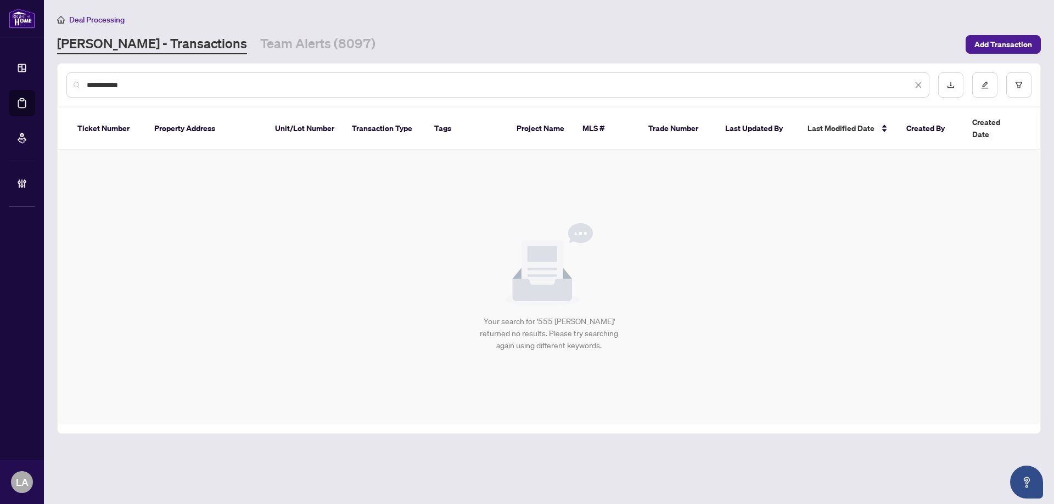
click at [110, 83] on input "**********" at bounding box center [500, 85] width 826 height 12
click at [127, 79] on input "**********" at bounding box center [500, 85] width 826 height 12
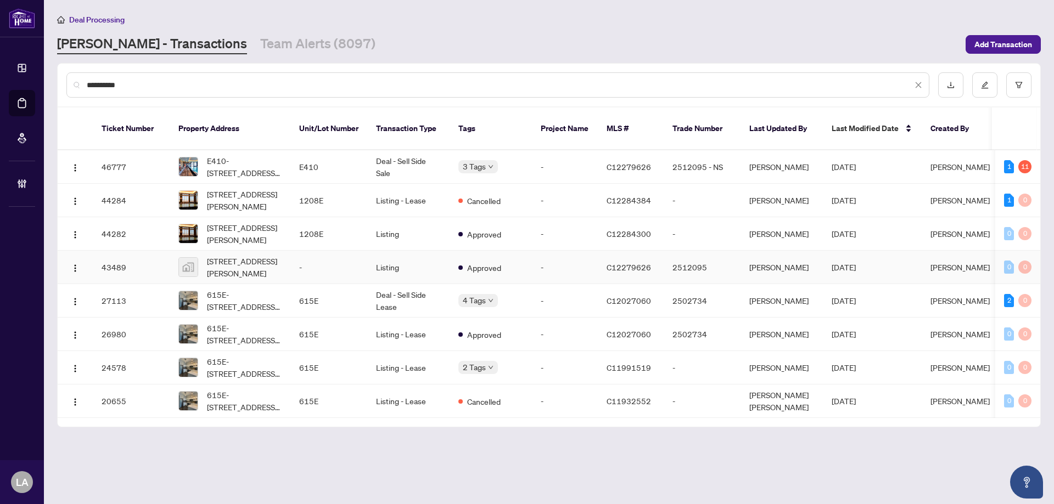
type input "**********"
click at [272, 260] on span "[STREET_ADDRESS][PERSON_NAME]" at bounding box center [244, 267] width 75 height 24
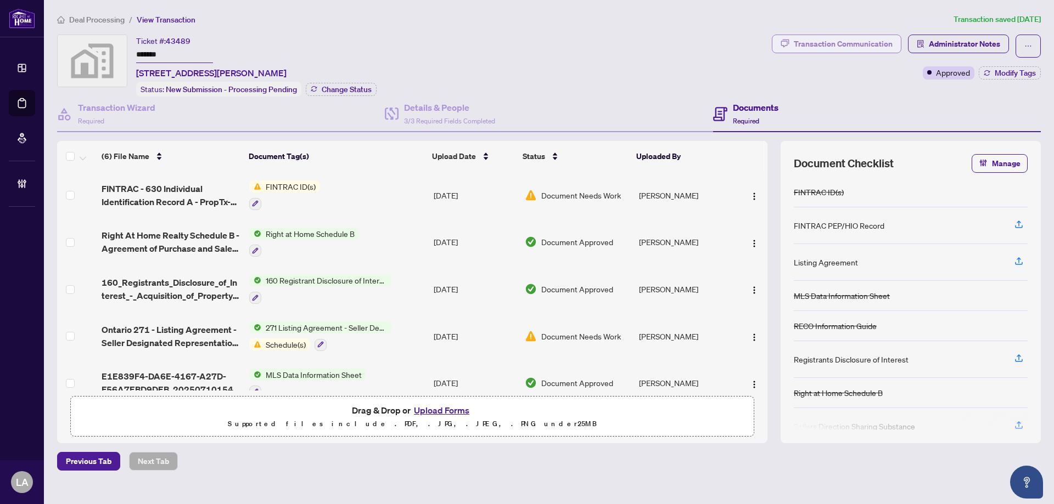
click at [854, 37] on div "Transaction Communication" at bounding box center [843, 44] width 99 height 18
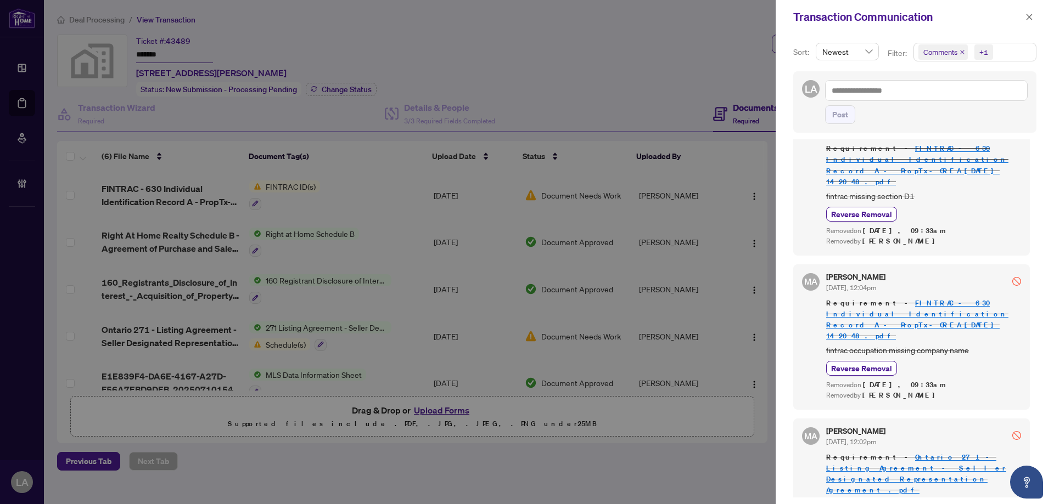
scroll to position [2, 0]
click at [1025, 17] on button "button" at bounding box center [1029, 16] width 14 height 13
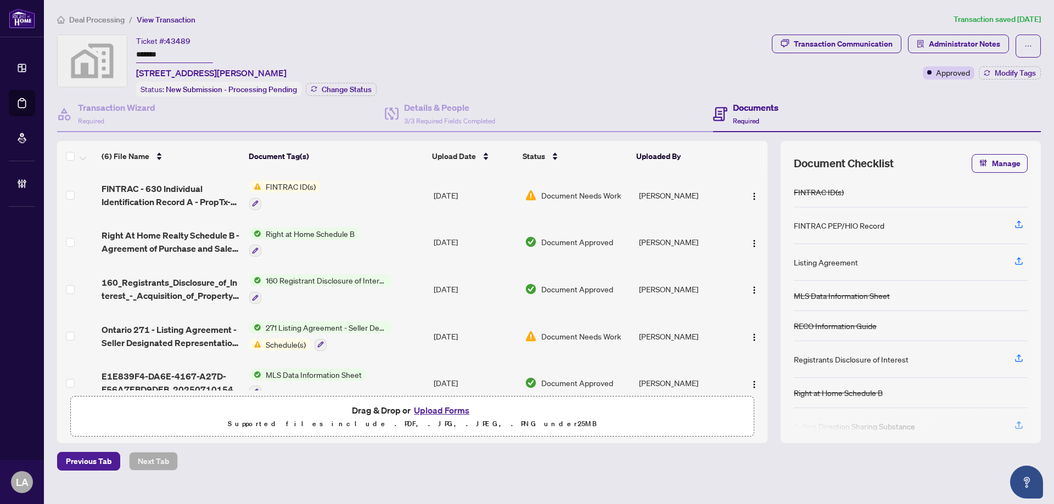
click at [170, 47] on input "*******" at bounding box center [174, 55] width 77 height 16
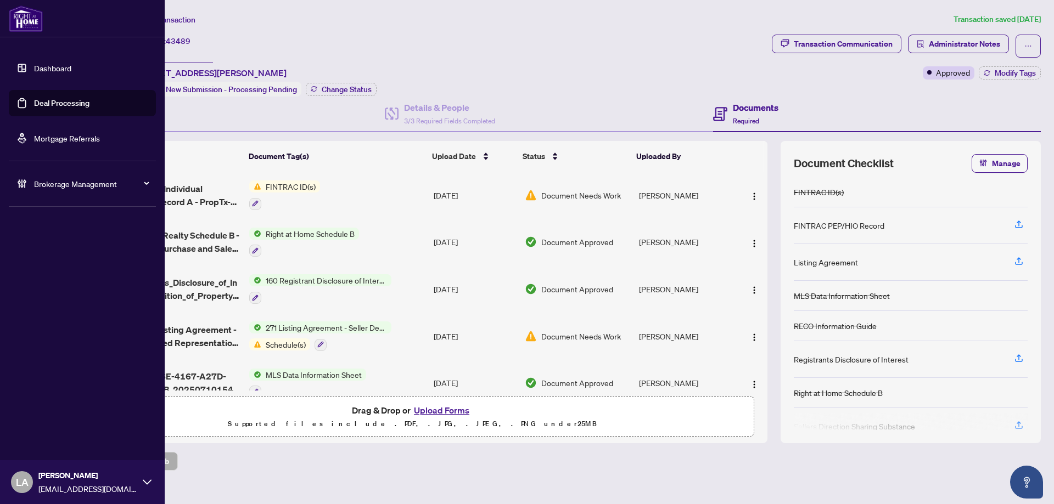
click at [44, 108] on link "Deal Processing" at bounding box center [61, 103] width 55 height 10
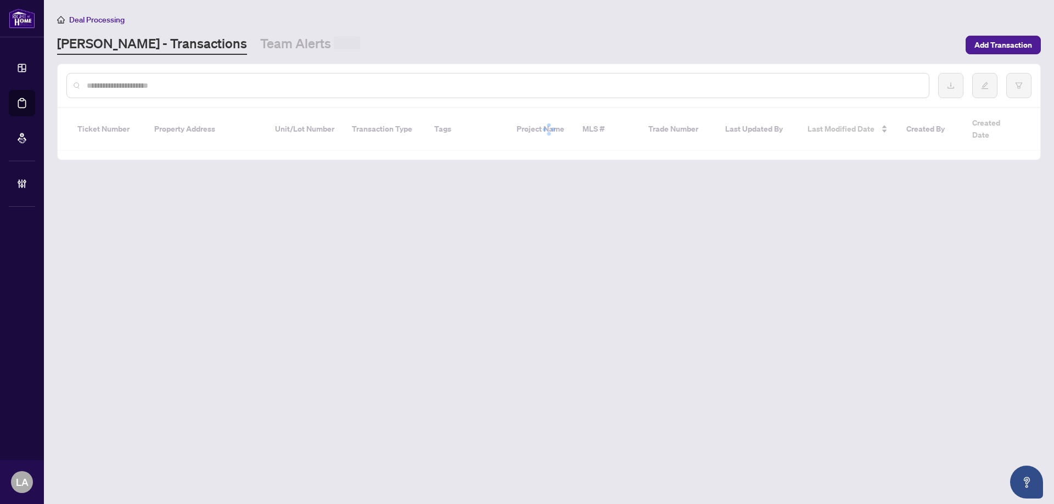
click at [195, 77] on div at bounding box center [497, 85] width 863 height 25
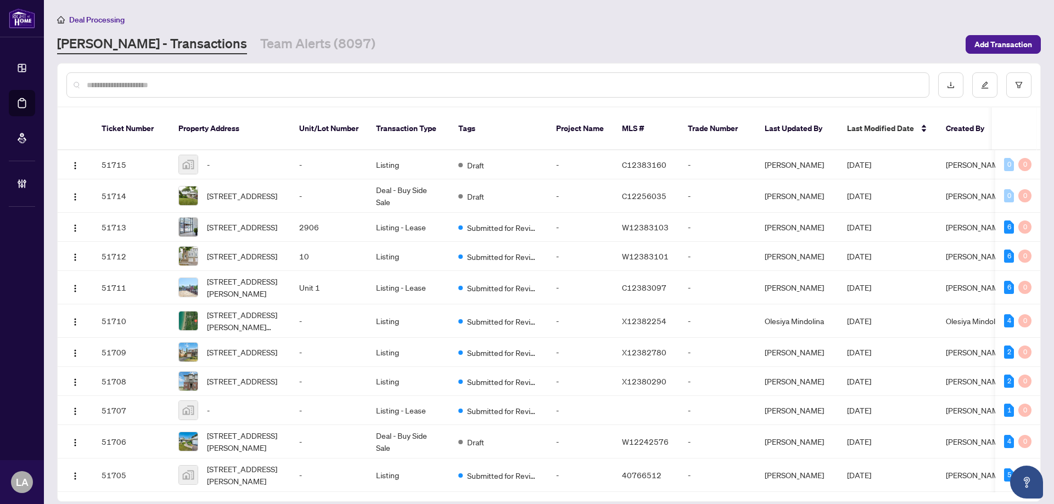
click at [189, 89] on input "text" at bounding box center [503, 85] width 833 height 12
paste input "*******"
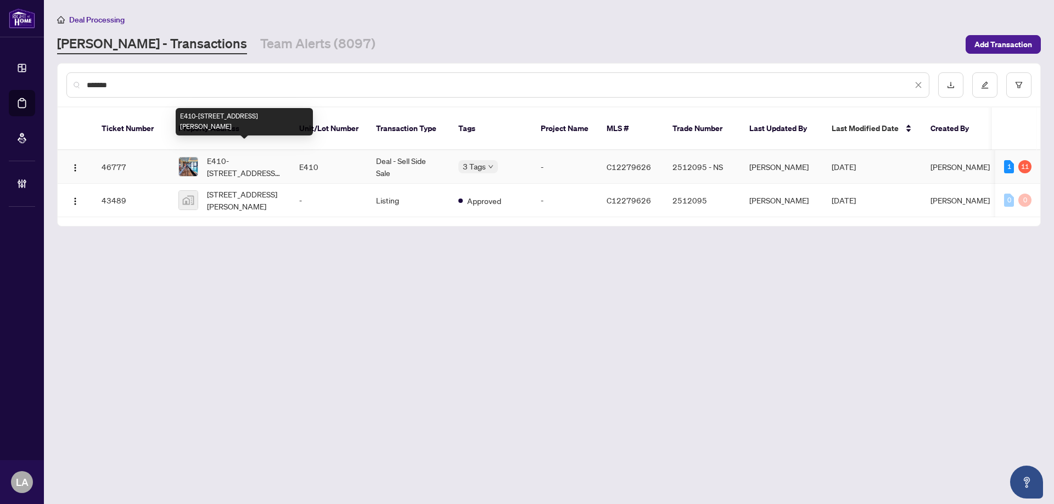
type input "*******"
click at [280, 159] on span "E410-[STREET_ADDRESS][PERSON_NAME]" at bounding box center [244, 167] width 75 height 24
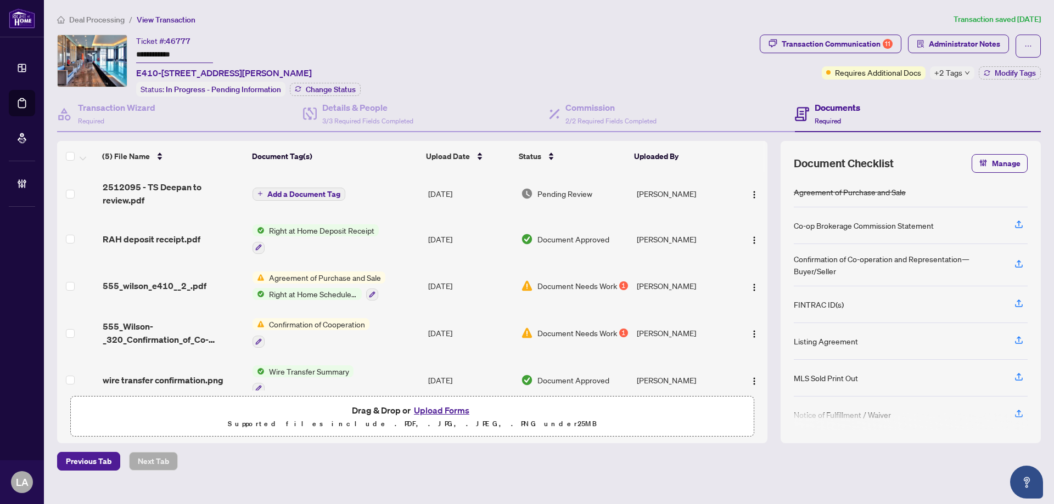
scroll to position [7, 0]
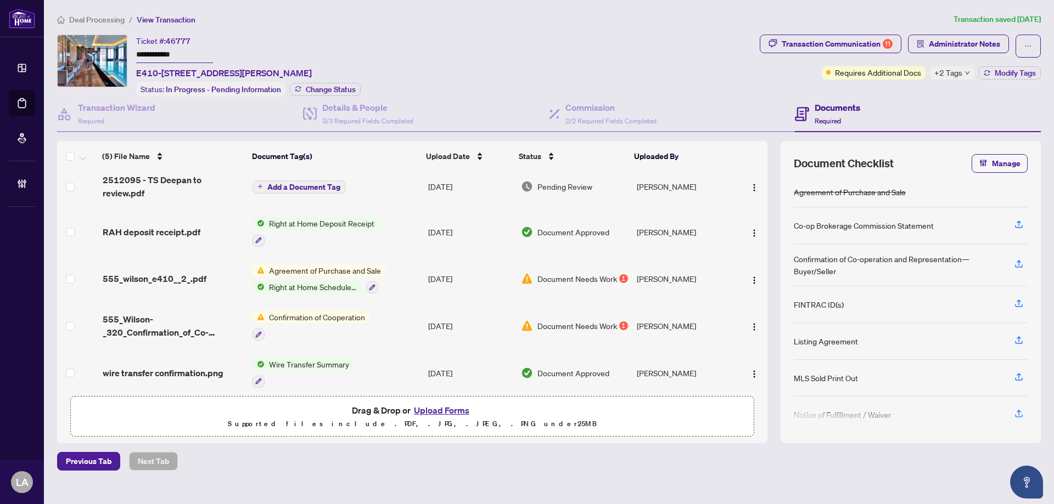
click at [195, 272] on span "555_wilson_e410__2_.pdf" at bounding box center [155, 278] width 104 height 13
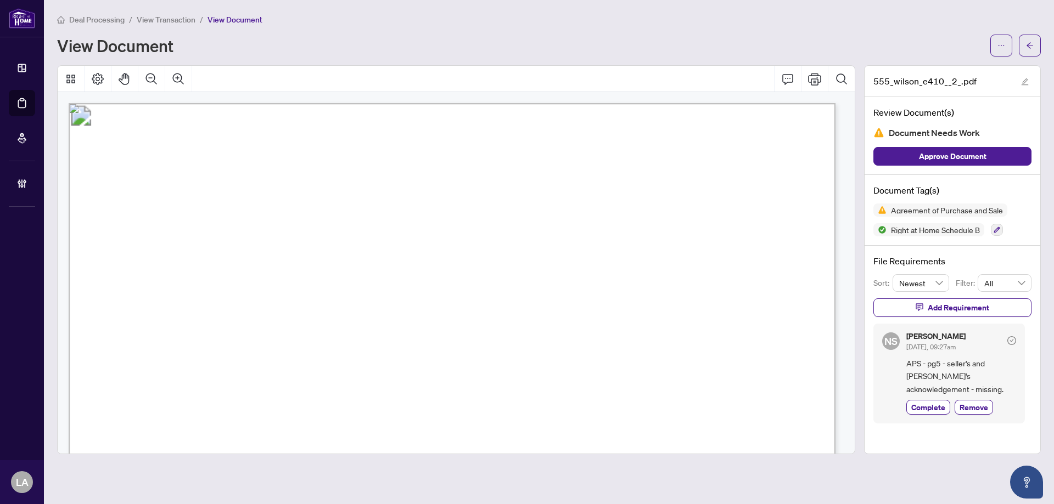
click at [147, 17] on span "View Transaction" at bounding box center [166, 20] width 59 height 10
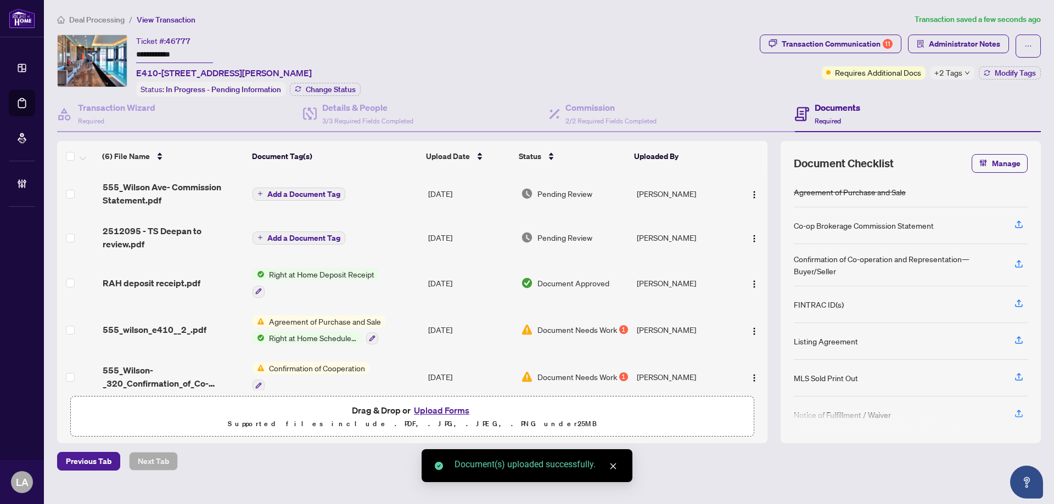
click at [283, 193] on span "Add a Document Tag" at bounding box center [303, 194] width 73 height 8
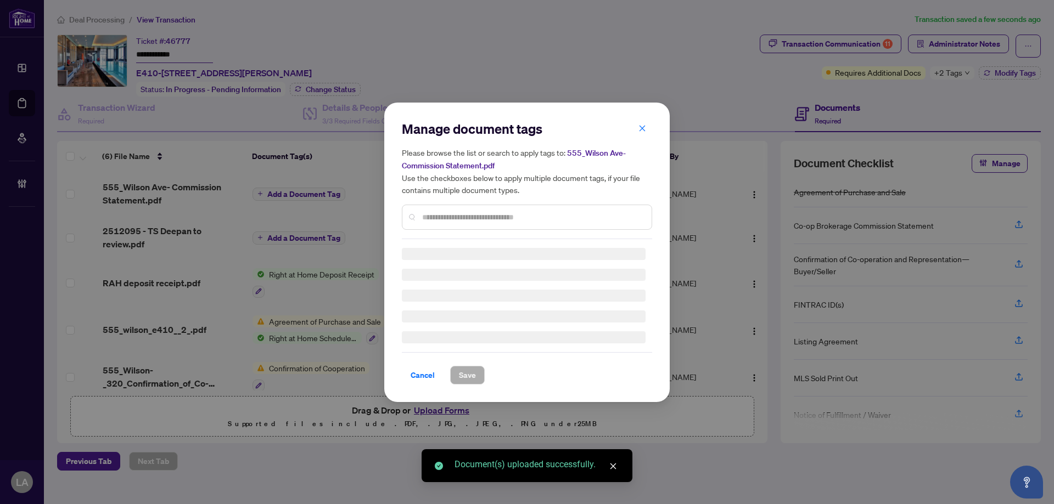
click at [487, 216] on input "text" at bounding box center [532, 217] width 221 height 12
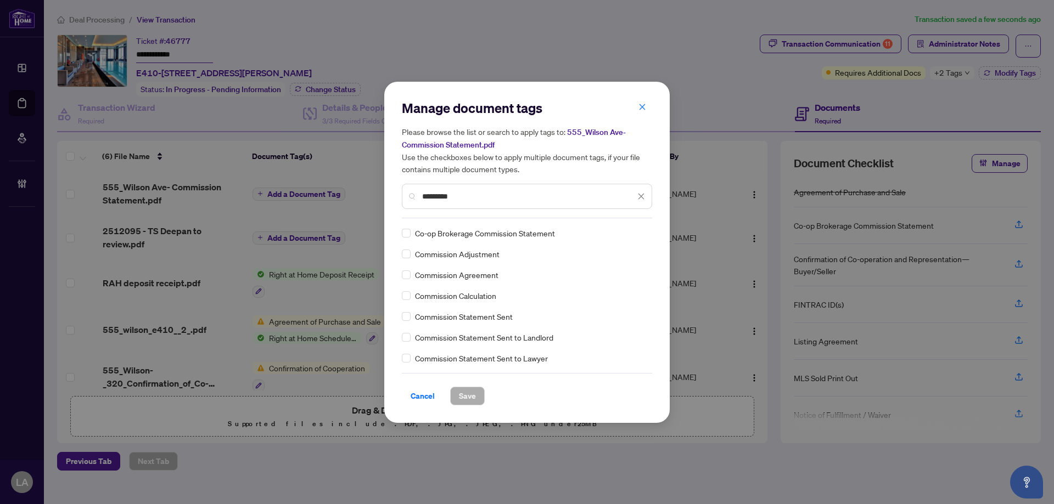
type input "*********"
click at [469, 390] on span "Save" at bounding box center [467, 397] width 17 height 18
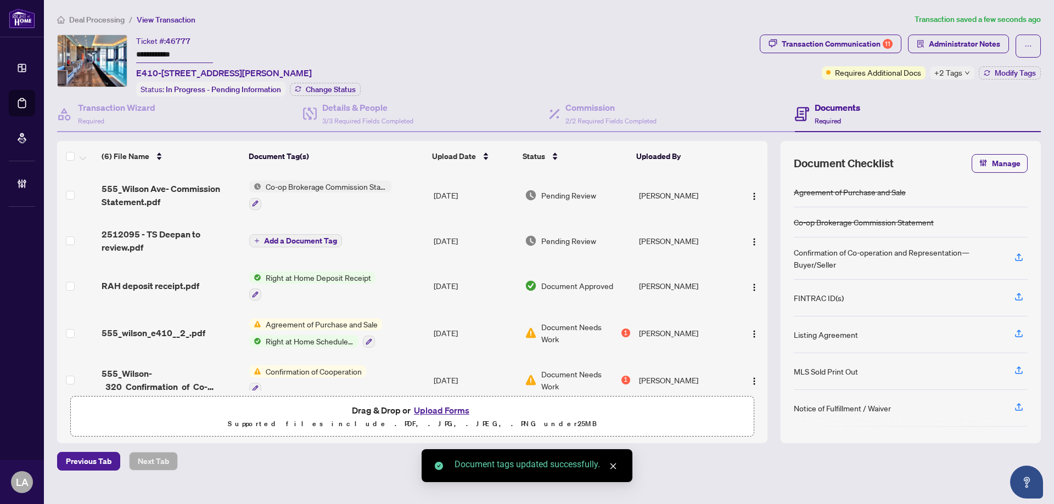
drag, startPoint x: 518, startPoint y: 341, endPoint x: 525, endPoint y: 336, distance: 8.4
click at [525, 336] on td "Document Needs Work 1" at bounding box center [577, 333] width 114 height 47
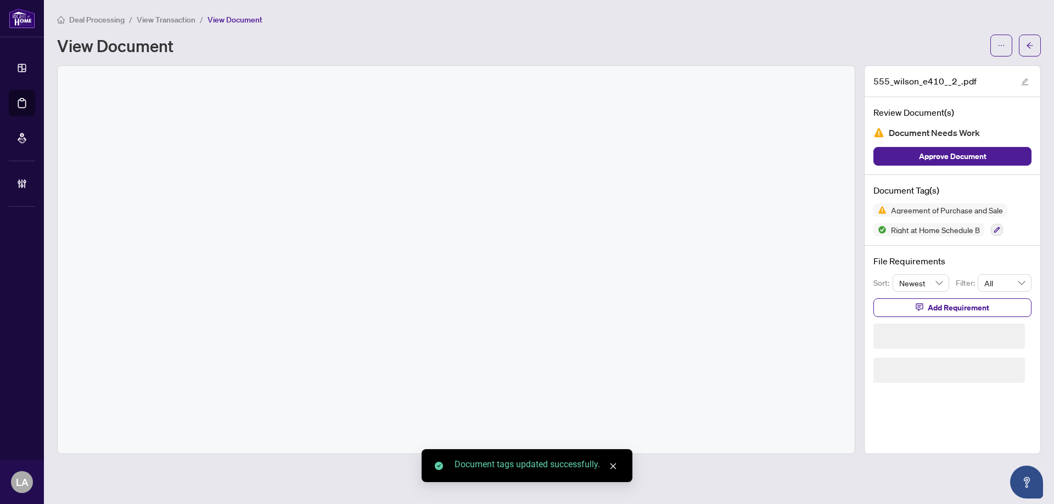
click at [154, 13] on li "View Transaction" at bounding box center [166, 19] width 59 height 13
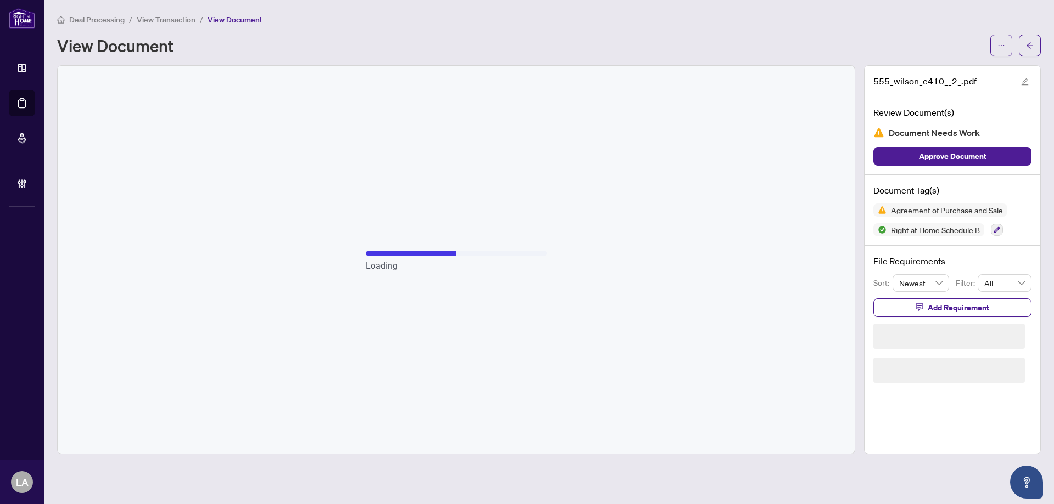
click at [152, 20] on span "View Transaction" at bounding box center [166, 20] width 59 height 10
